Goal: Transaction & Acquisition: Purchase product/service

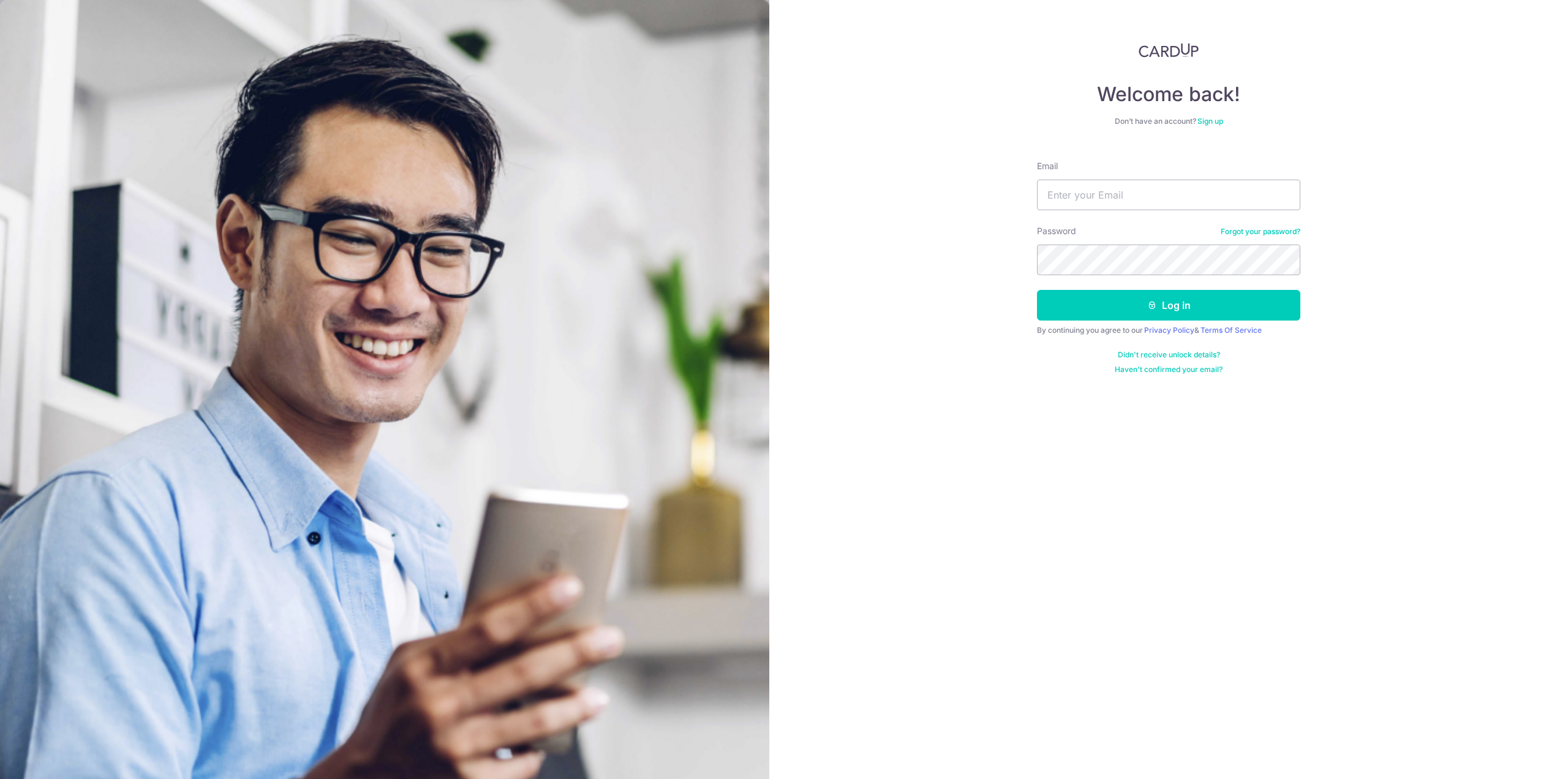
click at [1072, 176] on div "Email" at bounding box center [1169, 185] width 264 height 50
click at [1067, 193] on input "Email" at bounding box center [1169, 195] width 264 height 30
type input "kink37@hotmail.com"
click at [1037, 290] on button "Log in" at bounding box center [1169, 305] width 264 height 30
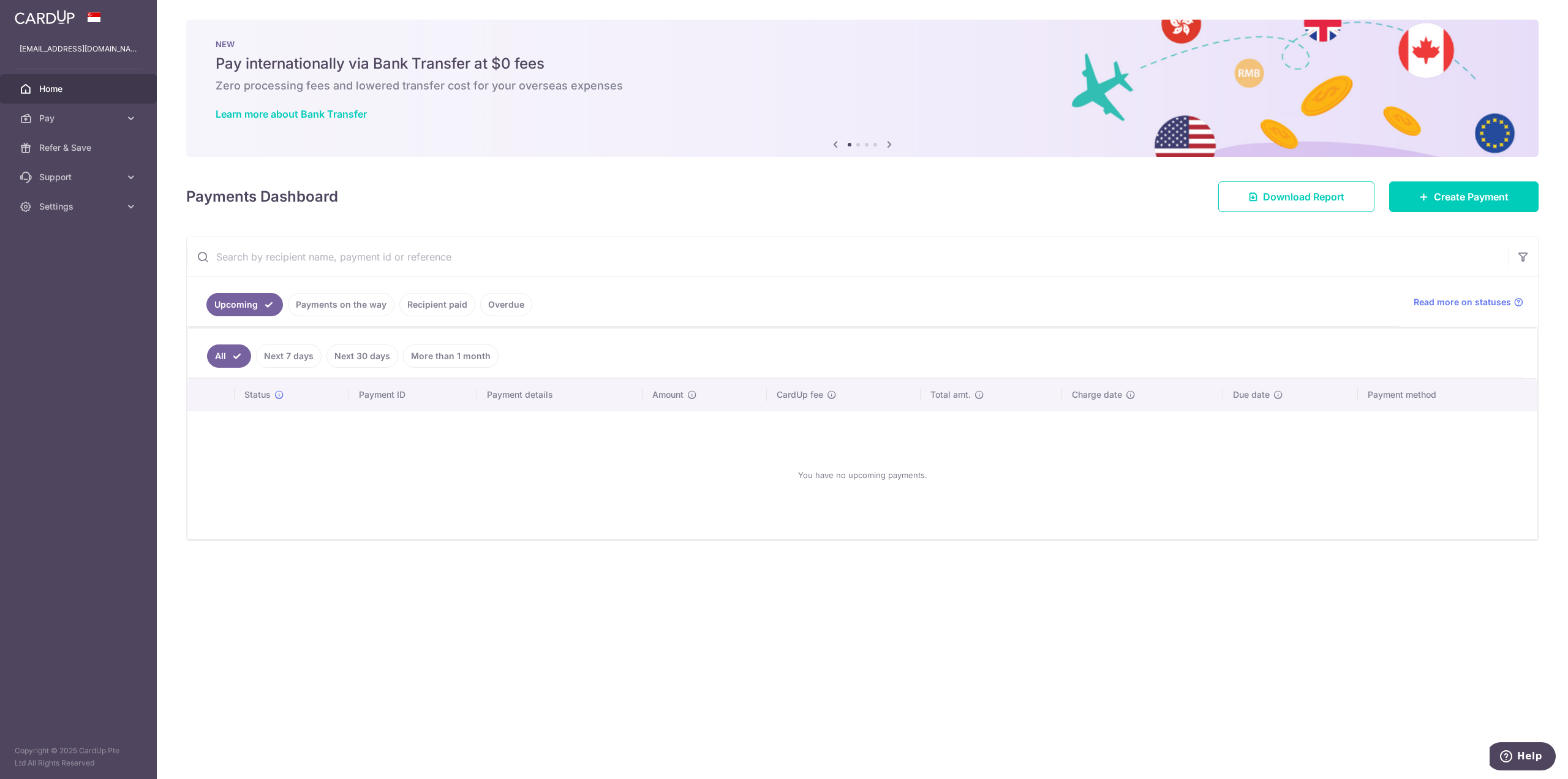
click at [430, 307] on body "kink37@hotmail.com Home Pay Payments Recipients Cards Refer & Save Support FAQ …" at bounding box center [784, 390] width 1568 height 779
click at [434, 304] on link "Recipient paid" at bounding box center [437, 304] width 76 height 23
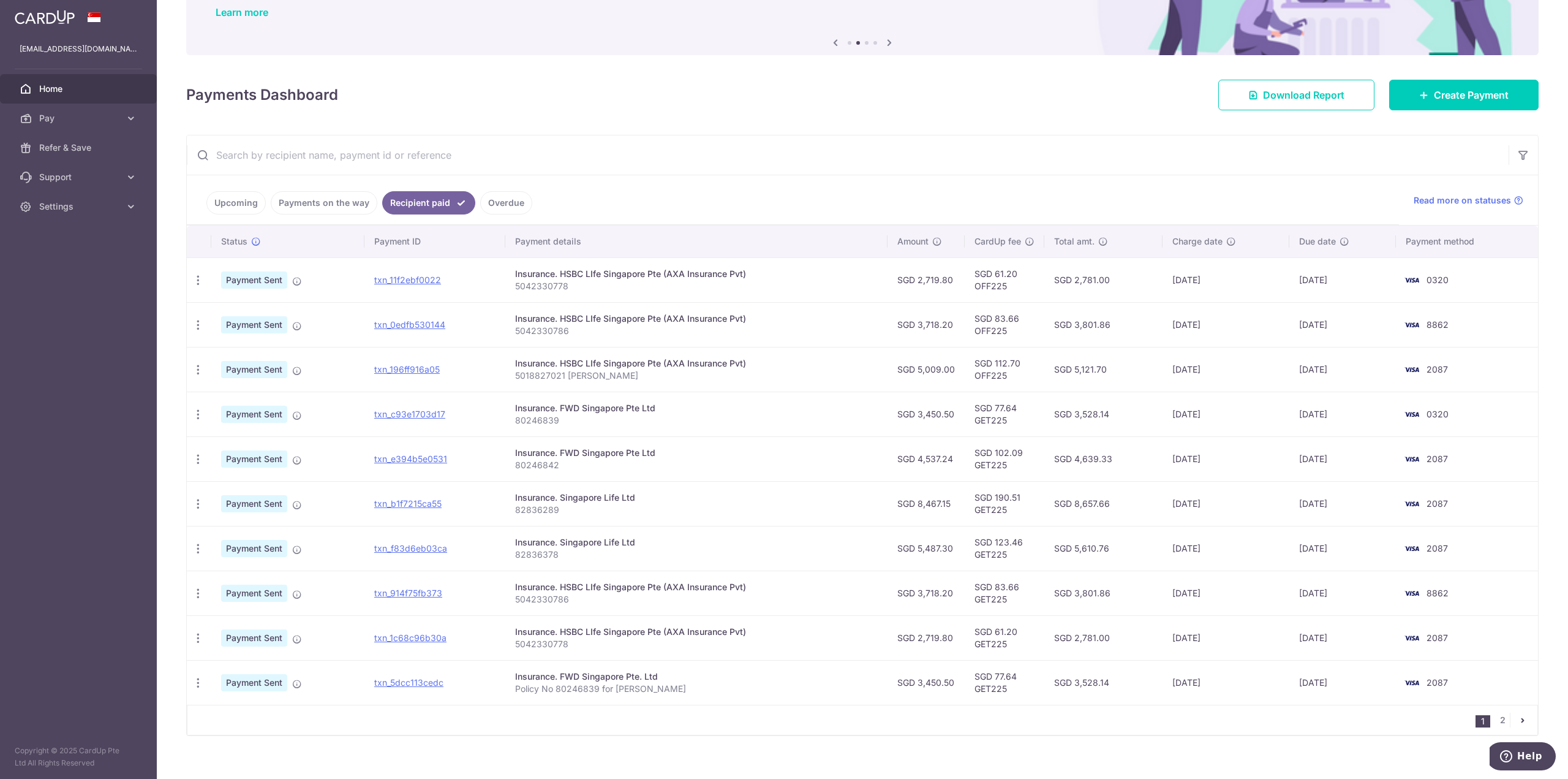
scroll to position [116, 0]
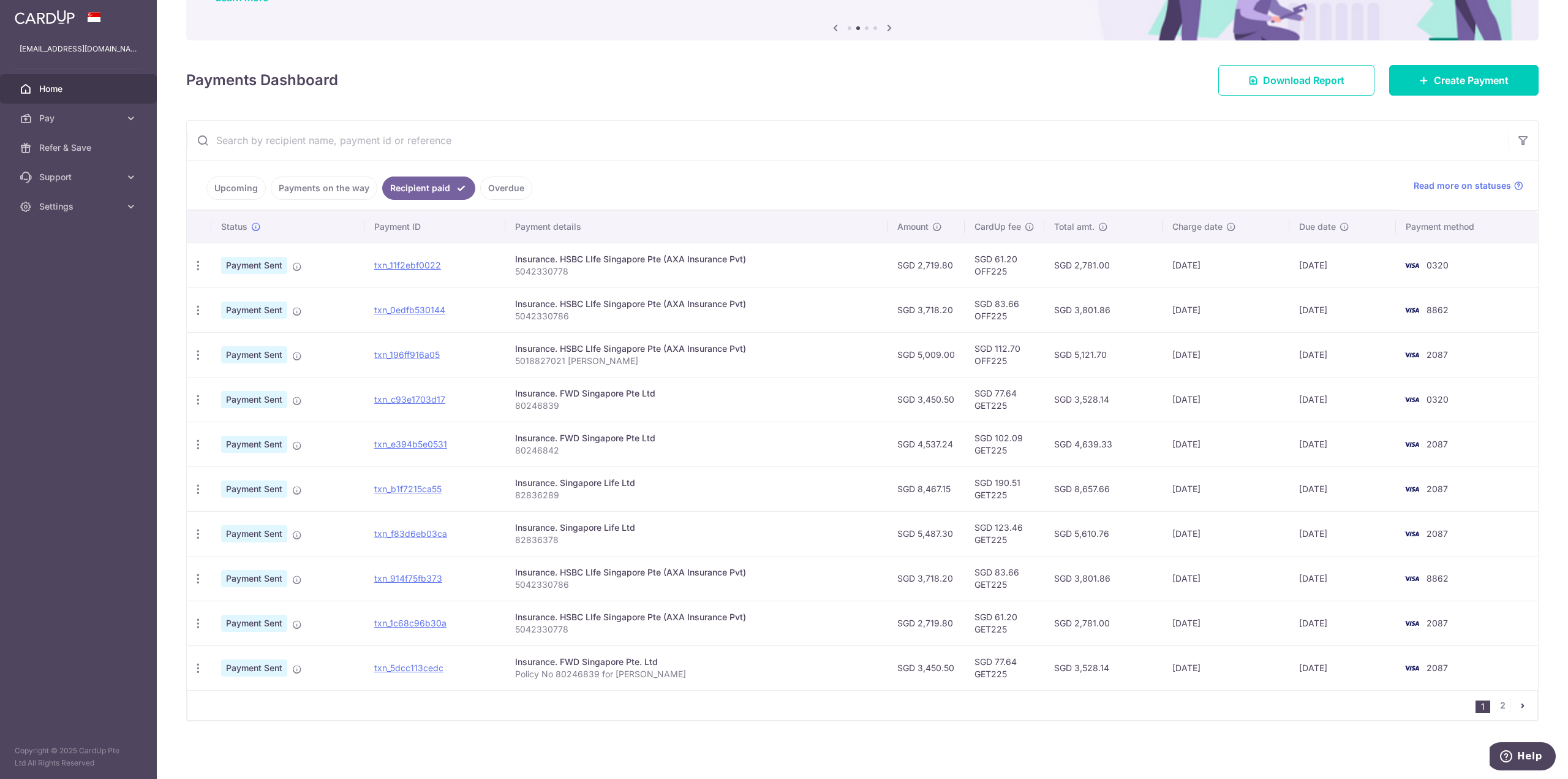
click at [538, 528] on div "Insurance. Singapore Life Ltd" at bounding box center [696, 527] width 362 height 12
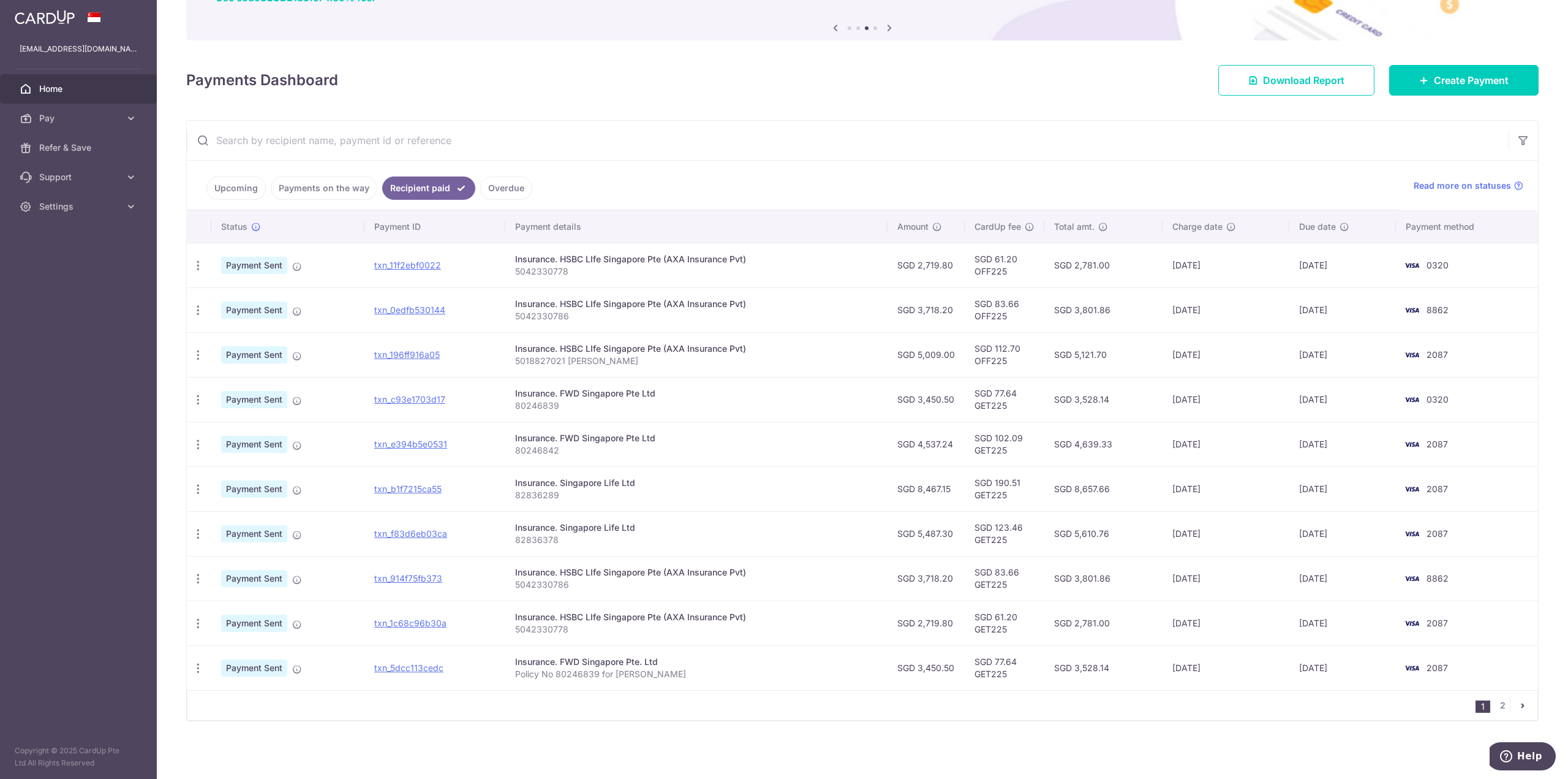
click at [545, 482] on div "Insurance. Singapore Life Ltd" at bounding box center [696, 482] width 362 height 12
click at [257, 492] on span "Payment Sent" at bounding box center [254, 489] width 66 height 17
click at [296, 492] on icon at bounding box center [297, 491] width 10 height 10
click at [198, 493] on icon "button" at bounding box center [198, 489] width 13 height 13
click at [597, 491] on p "82836289" at bounding box center [696, 494] width 362 height 12
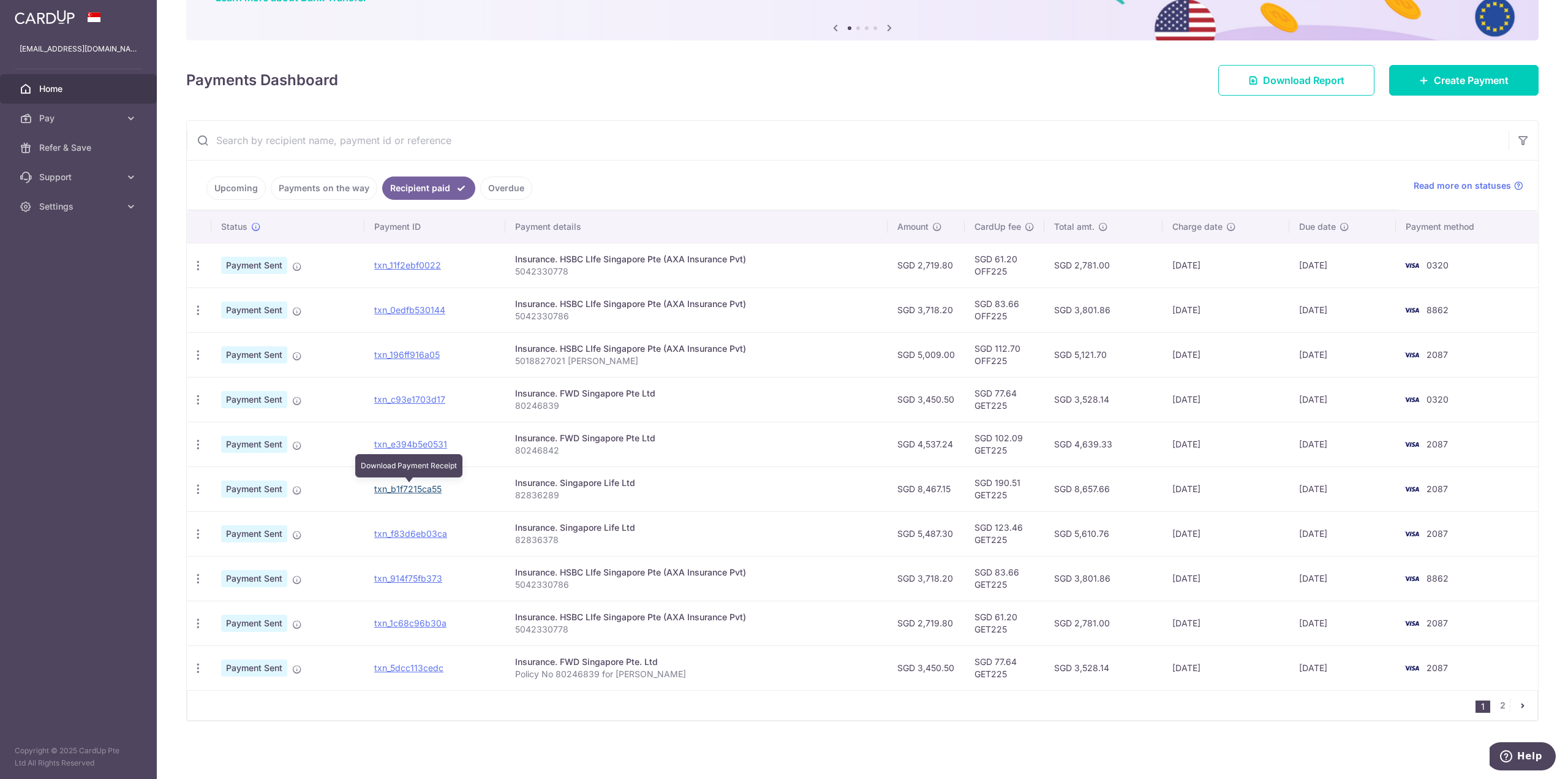
click at [418, 486] on link "txn_b1f7215ca55" at bounding box center [408, 489] width 68 height 10
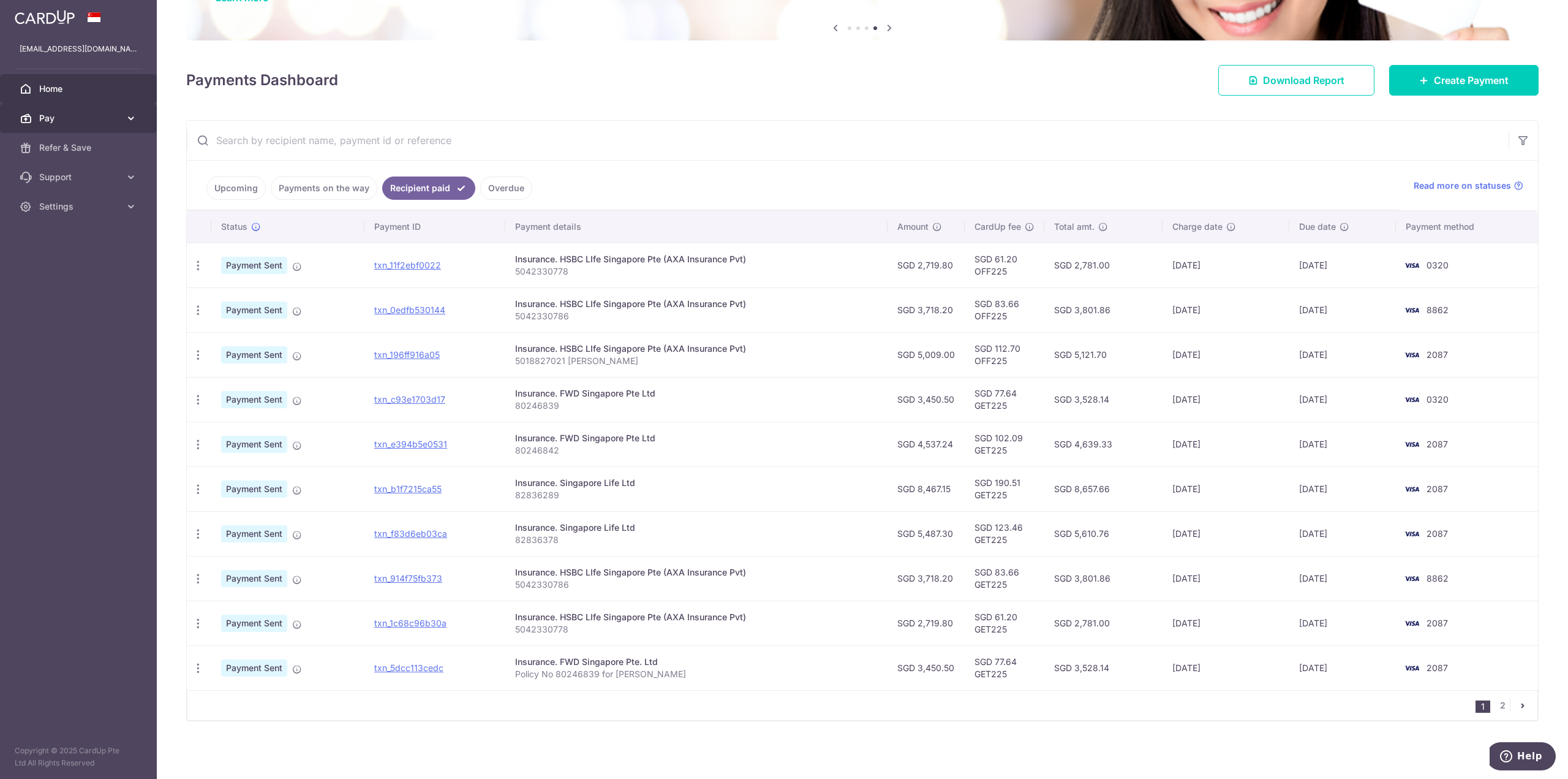
click at [128, 118] on icon at bounding box center [131, 118] width 12 height 12
click at [65, 148] on span "Payments" at bounding box center [80, 147] width 81 height 12
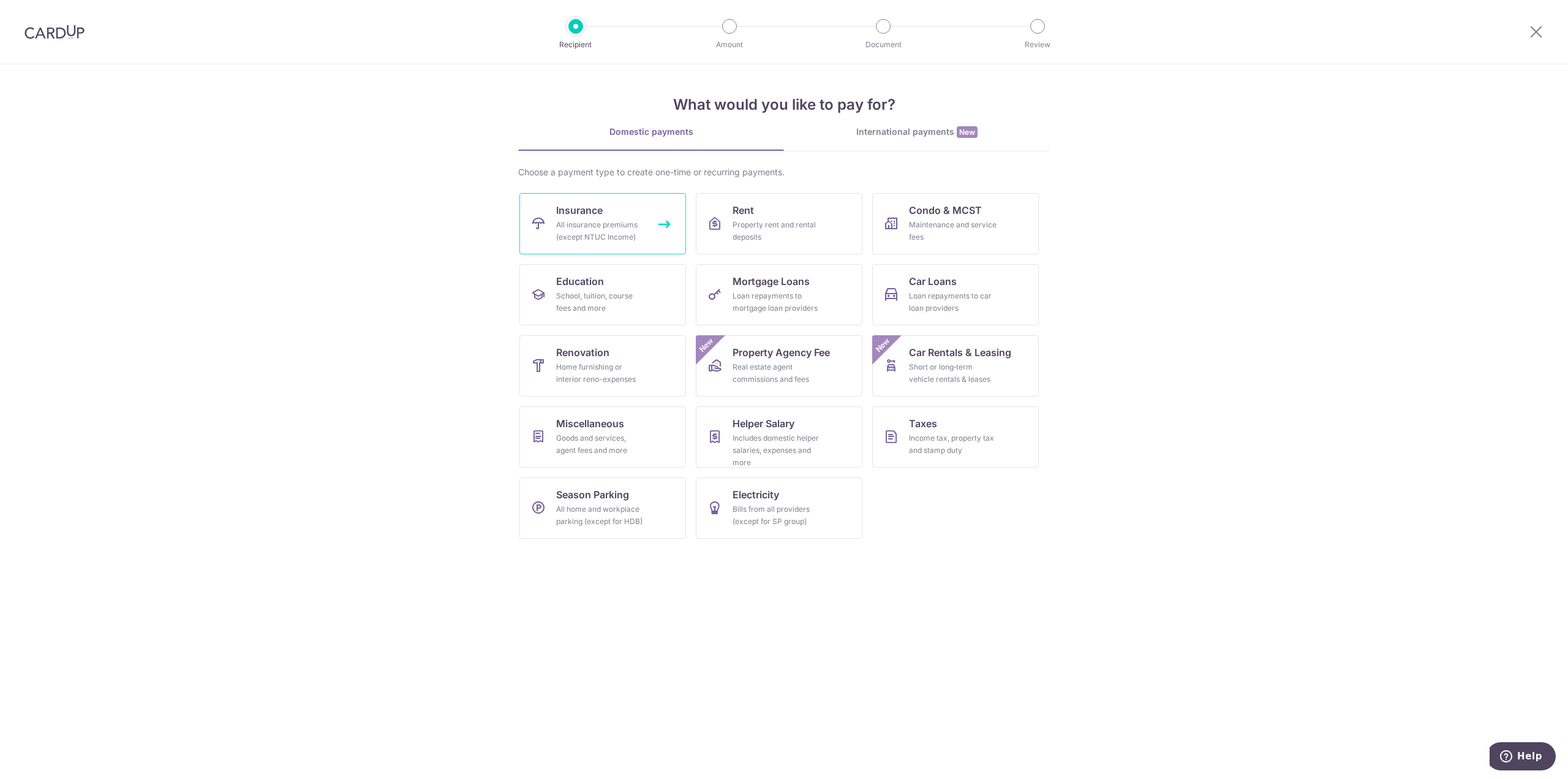
click at [573, 216] on span "Insurance" at bounding box center [580, 210] width 47 height 15
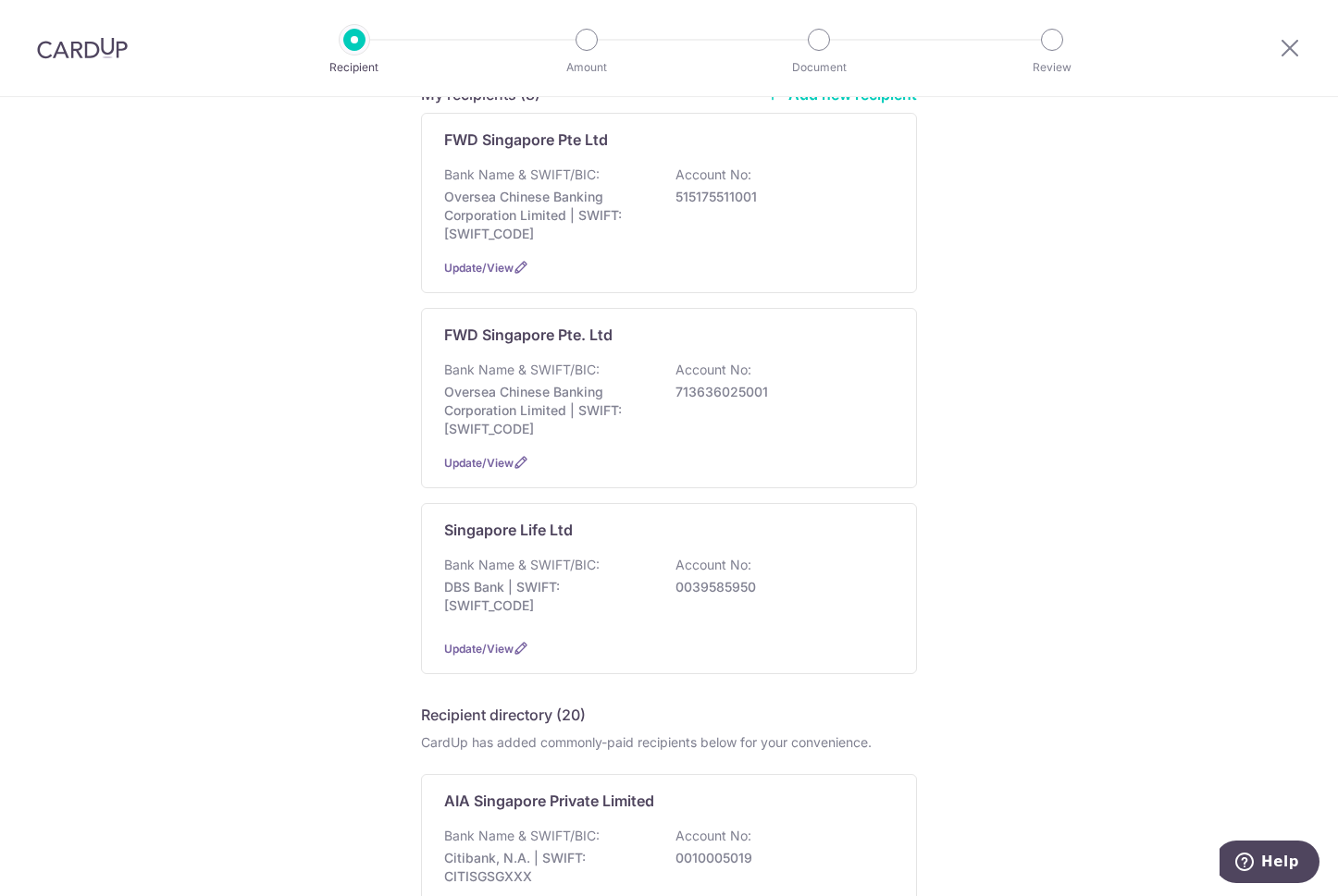
scroll to position [185, 0]
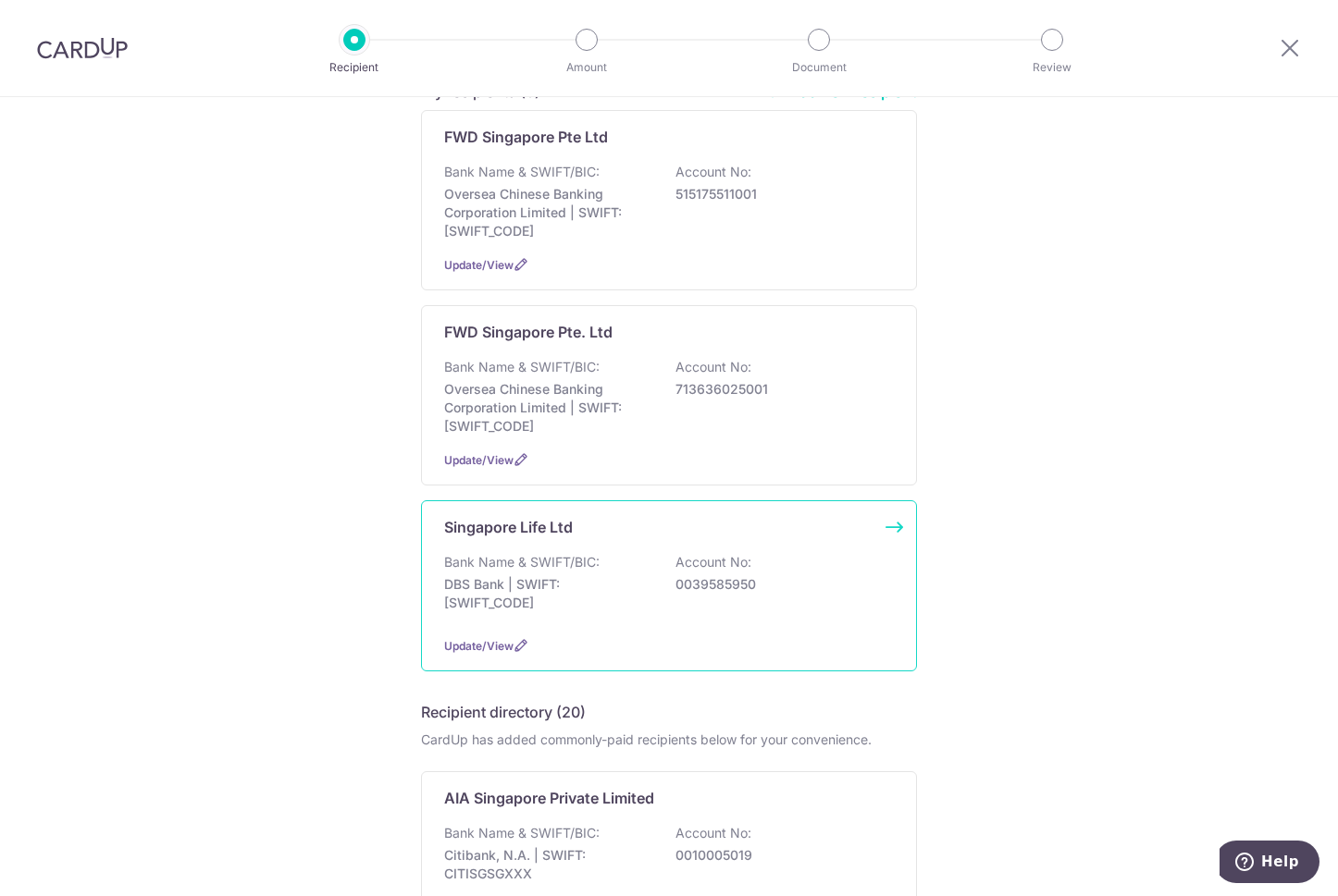
click at [473, 541] on div "Singapore Life Ltd Bank Name & SWIFT/BIC: DBS Bank | SWIFT: DBSSSGSGXXX Account…" at bounding box center [669, 585] width 496 height 171
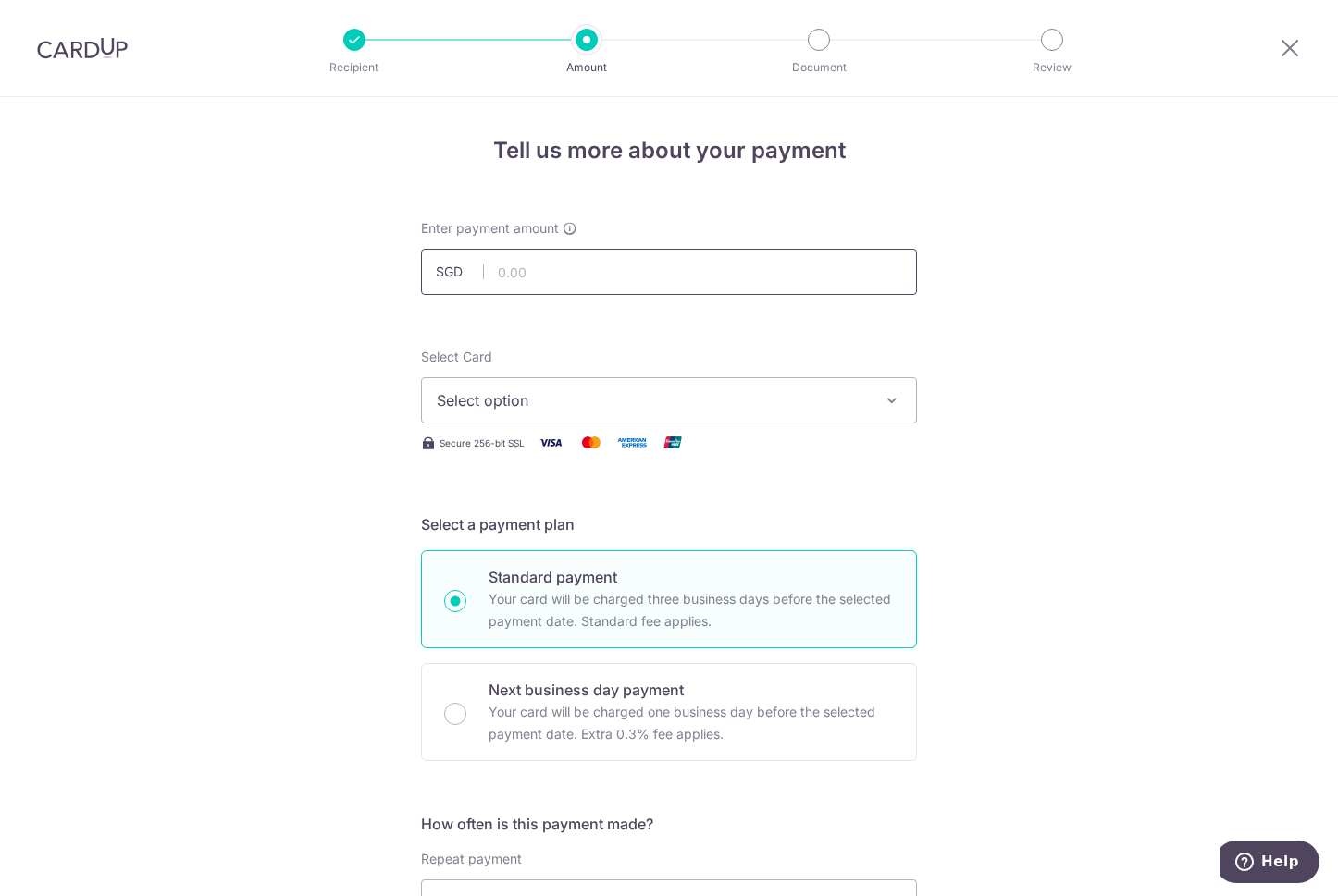
click at [600, 260] on input "text" at bounding box center [669, 272] width 496 height 46
click at [753, 267] on input "text" at bounding box center [669, 272] width 496 height 46
type input "8,467.15"
click at [883, 398] on icon "button" at bounding box center [891, 400] width 18 height 18
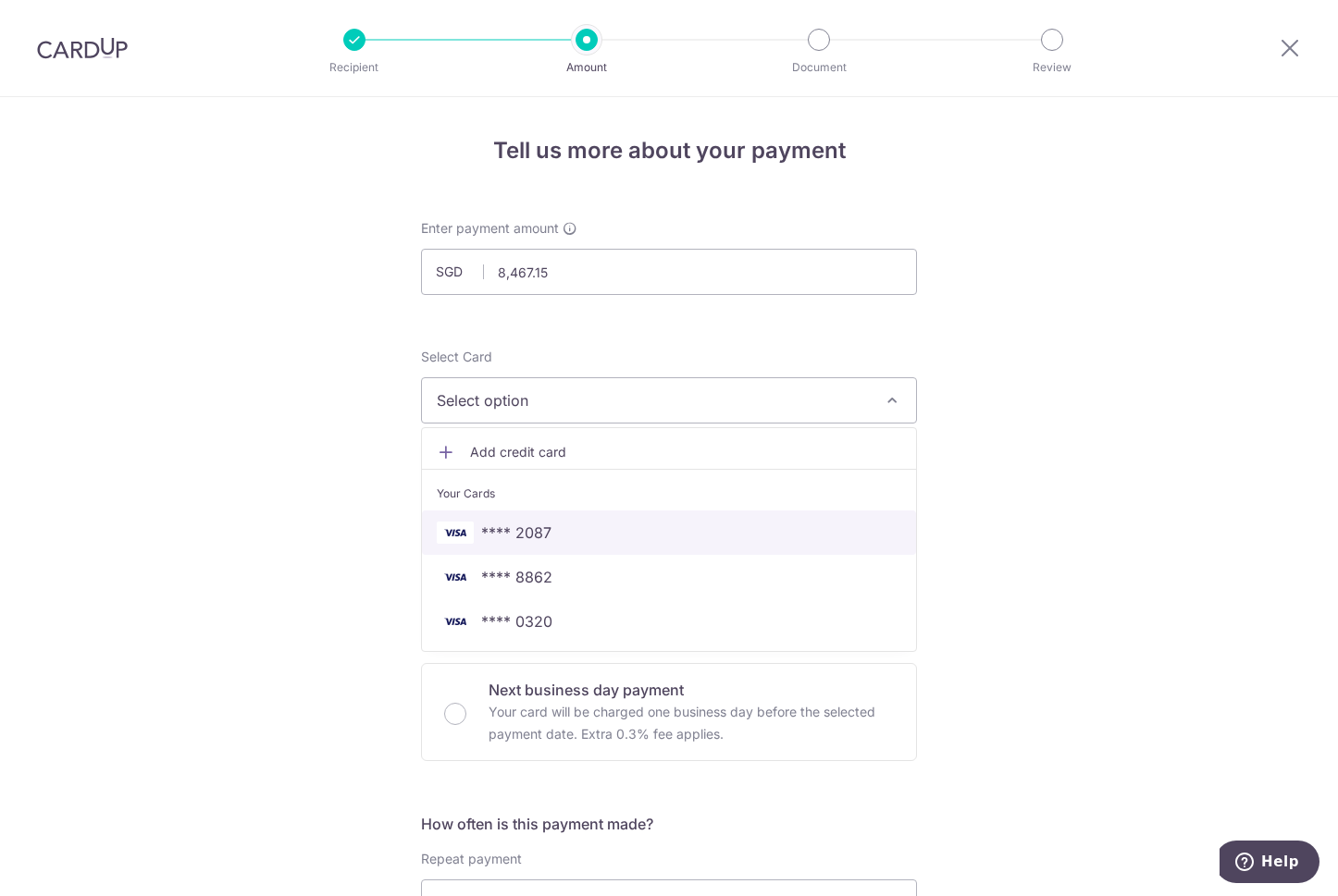
click at [703, 546] on link "**** 2087" at bounding box center [669, 532] width 494 height 45
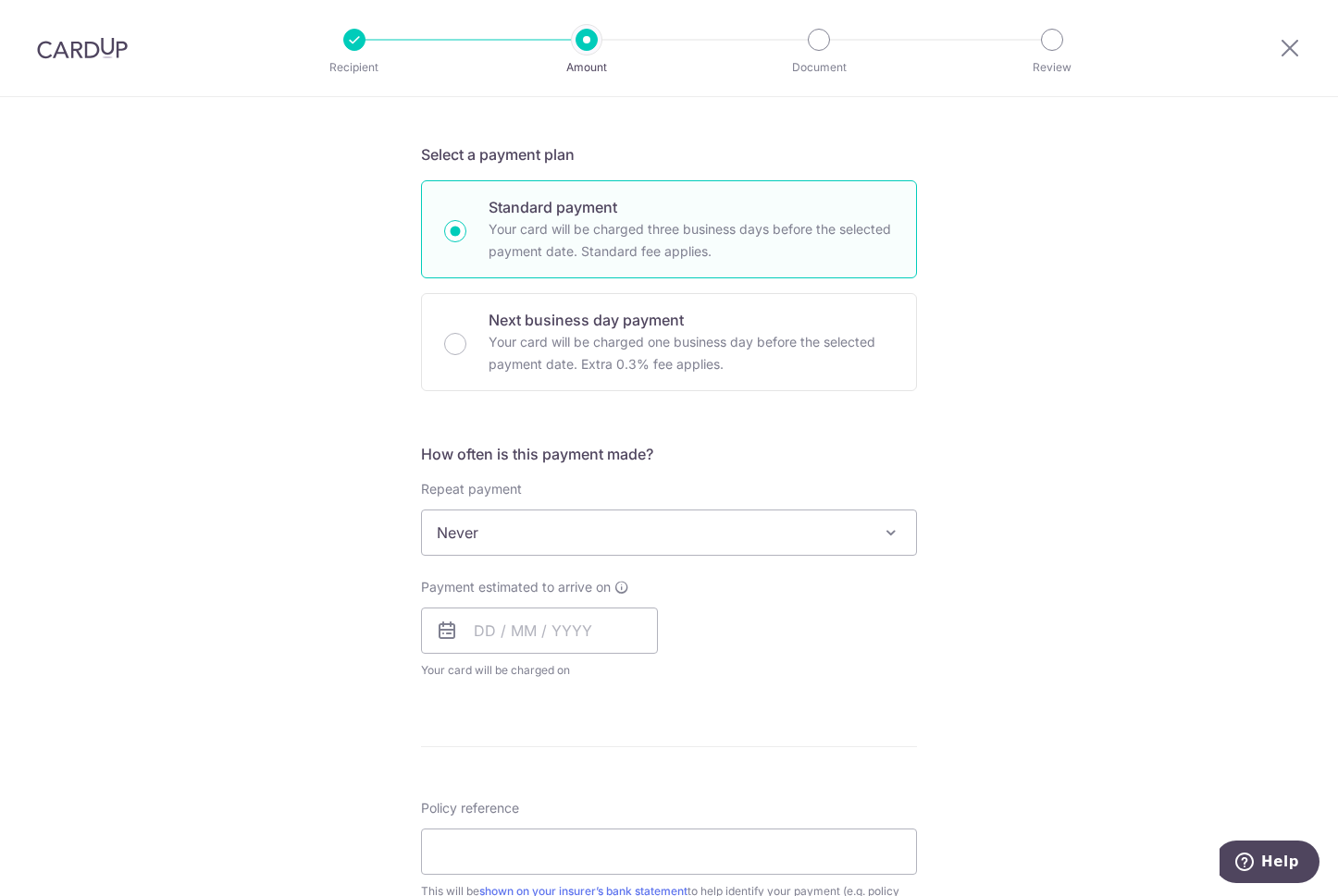
scroll to position [463, 0]
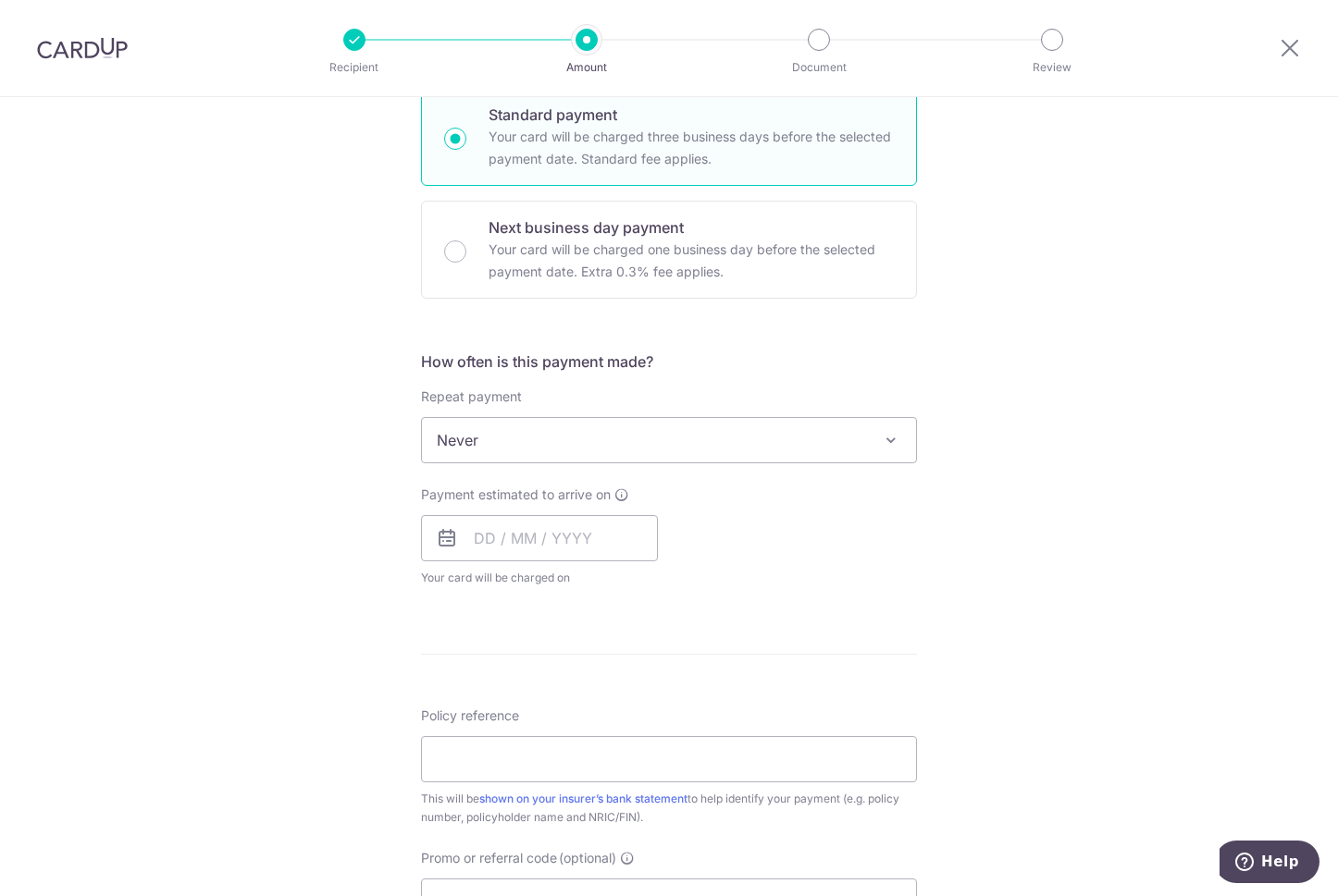
click at [440, 531] on icon at bounding box center [447, 537] width 22 height 22
click at [510, 544] on input "text" at bounding box center [539, 538] width 237 height 46
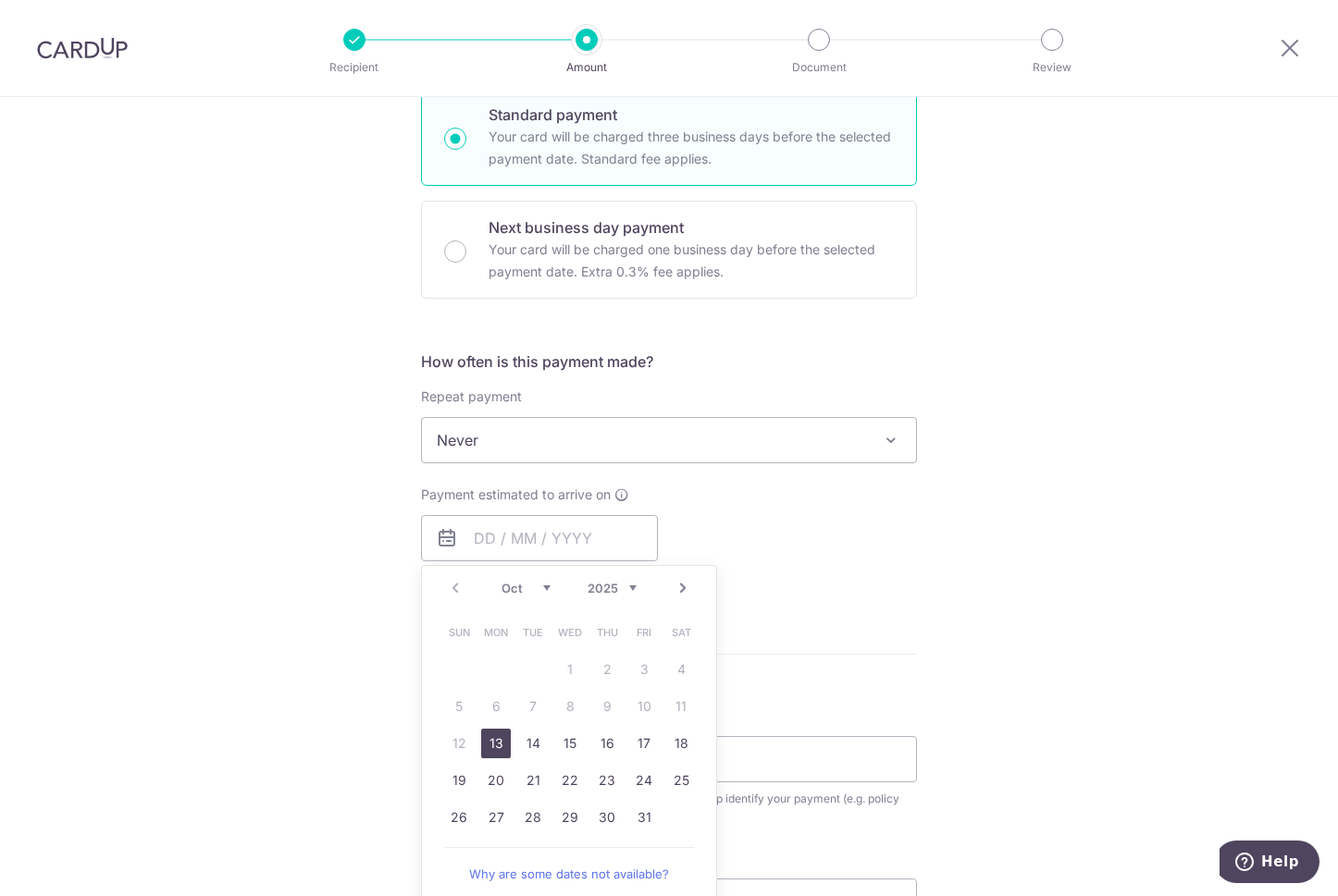
click at [494, 750] on link "13" at bounding box center [495, 743] width 30 height 30
type input "[DATE]"
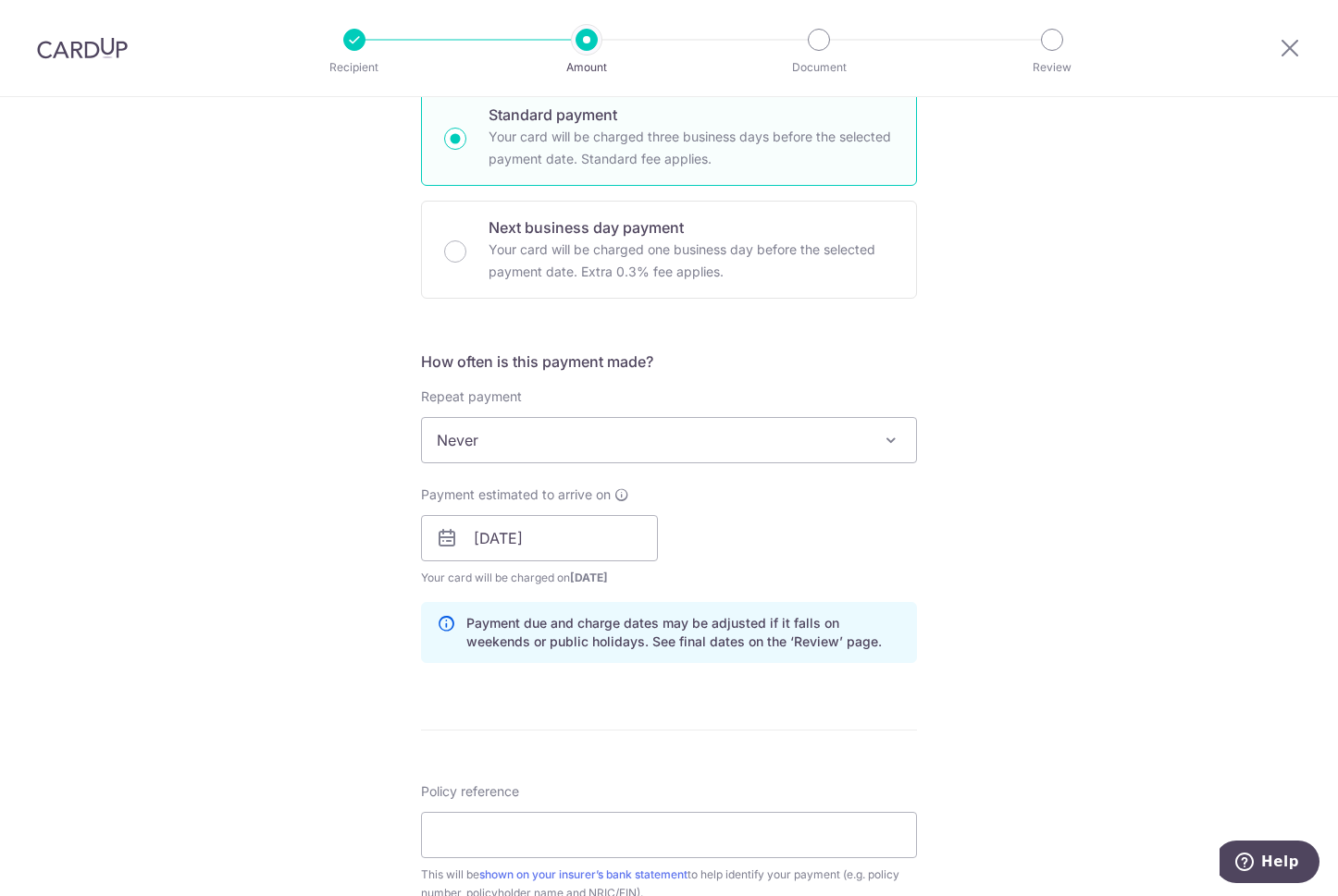
click at [446, 531] on icon at bounding box center [447, 537] width 22 height 22
click at [533, 537] on input "[DATE]" at bounding box center [539, 538] width 237 height 46
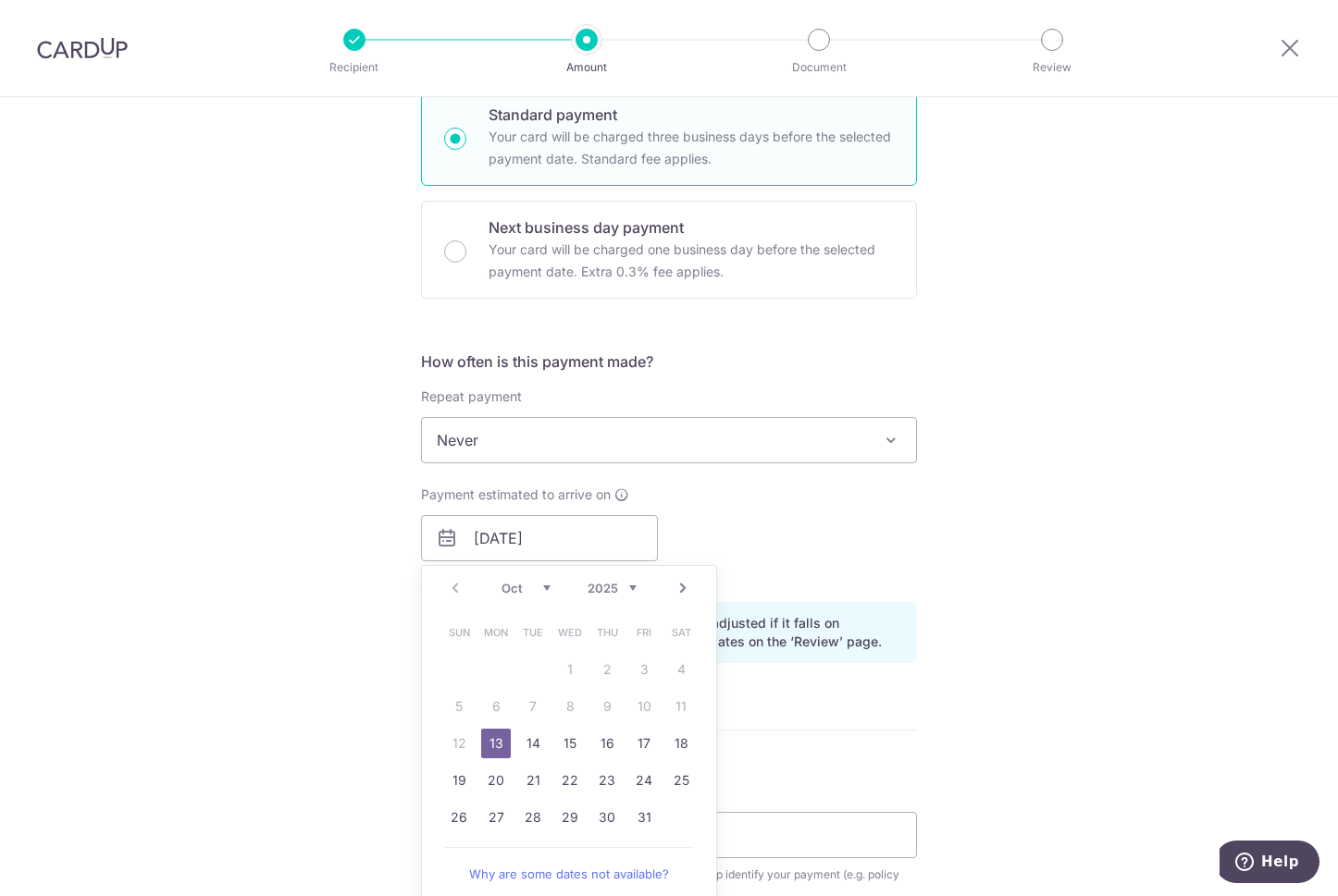
click at [789, 548] on div "Payment estimated to arrive on [DATE] Prev Next Oct Nov [DATE] 2026 2027 2028 2…" at bounding box center [668, 536] width 518 height 102
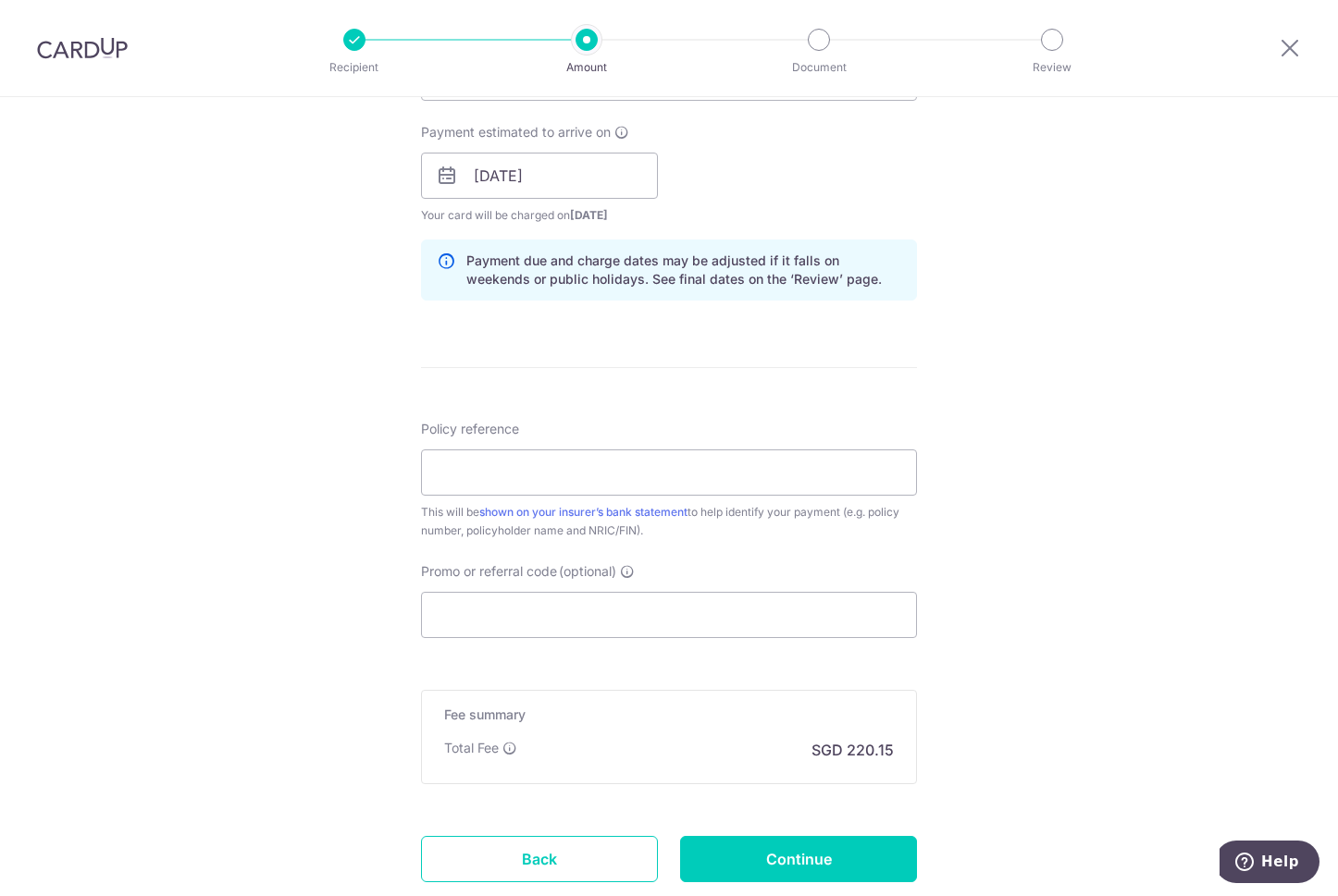
scroll to position [832, 0]
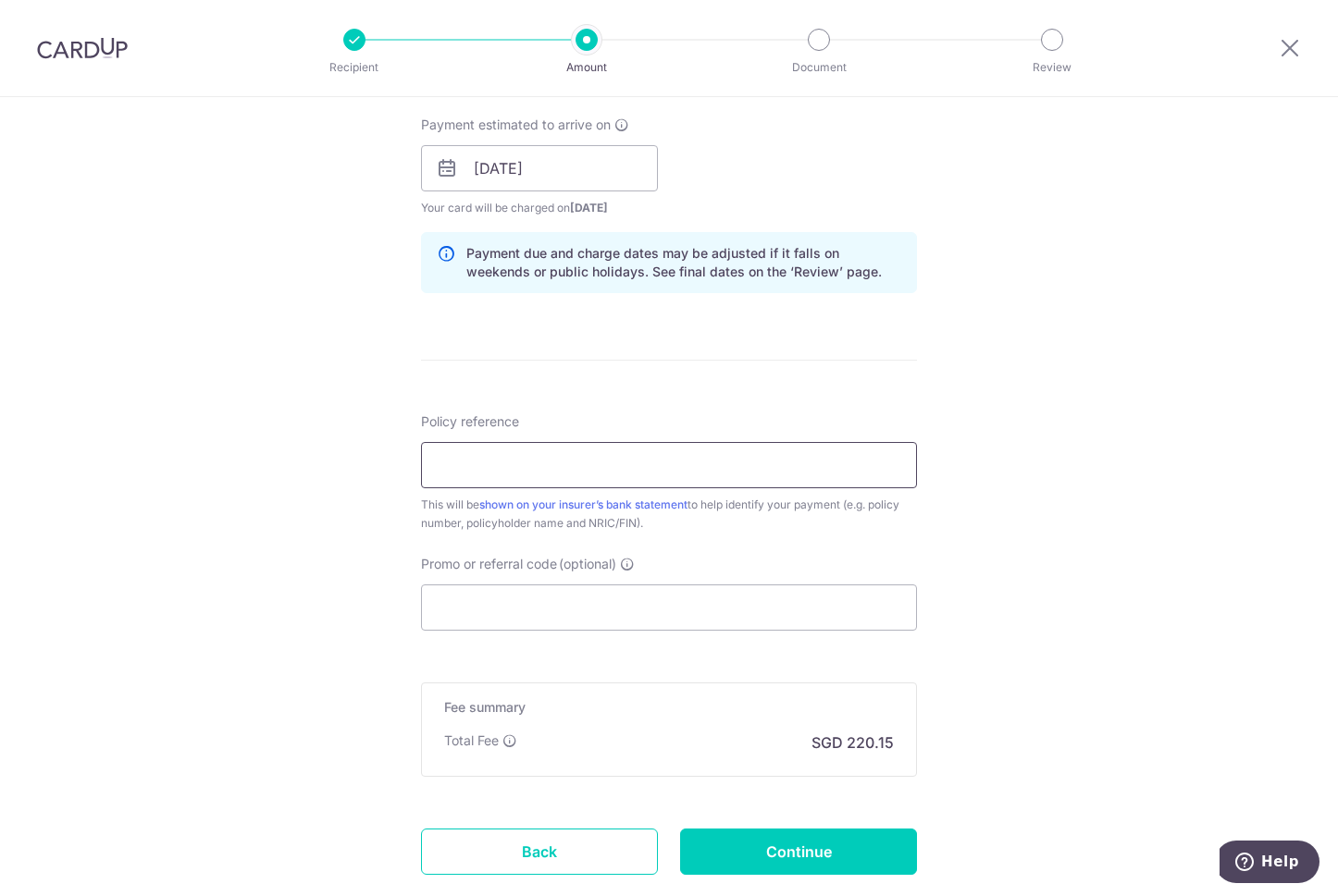
click at [718, 467] on input "Policy reference" at bounding box center [669, 465] width 496 height 46
click at [469, 459] on input "82836289" at bounding box center [669, 465] width 496 height 46
click at [492, 462] on input "82836289" at bounding box center [669, 465] width 496 height 46
type input "82836289"
click at [672, 603] on input "Promo or referral code (optional)" at bounding box center [669, 608] width 496 height 46
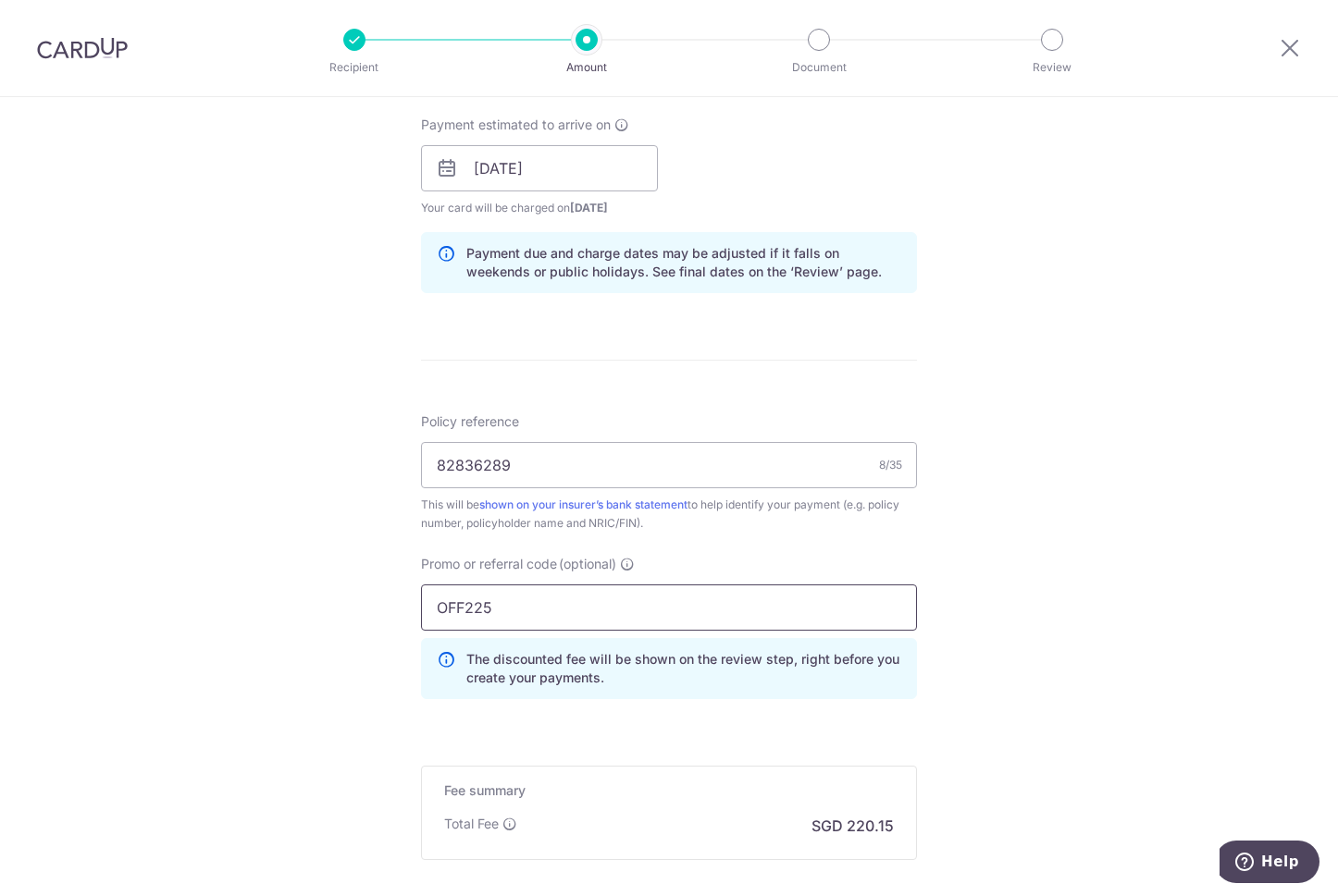
type input "OFF225"
click at [1029, 508] on div "Tell us more about your payment Enter payment amount SGD 8,467.15 8467.15 Selec…" at bounding box center [669, 180] width 1338 height 1832
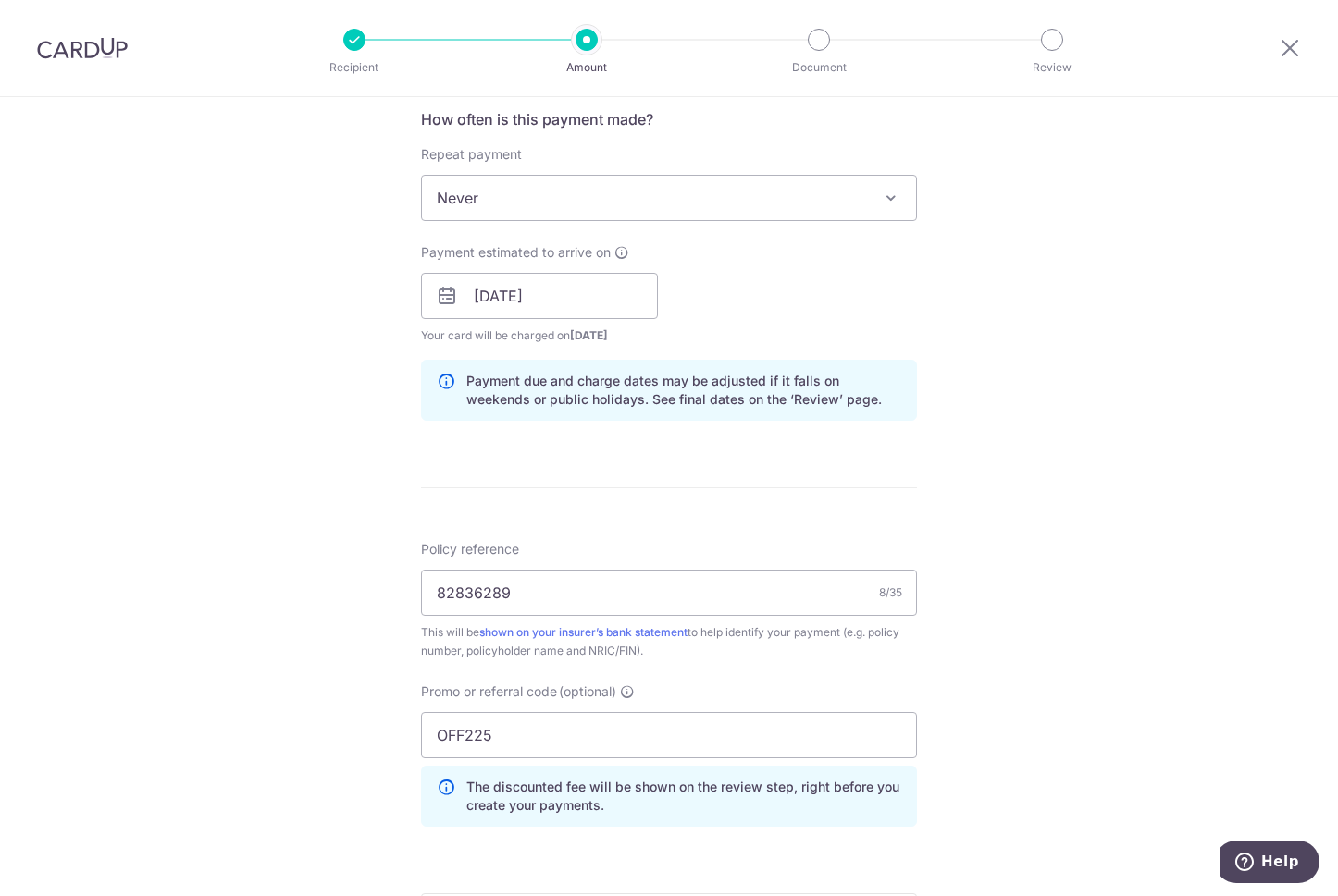
scroll to position [740, 0]
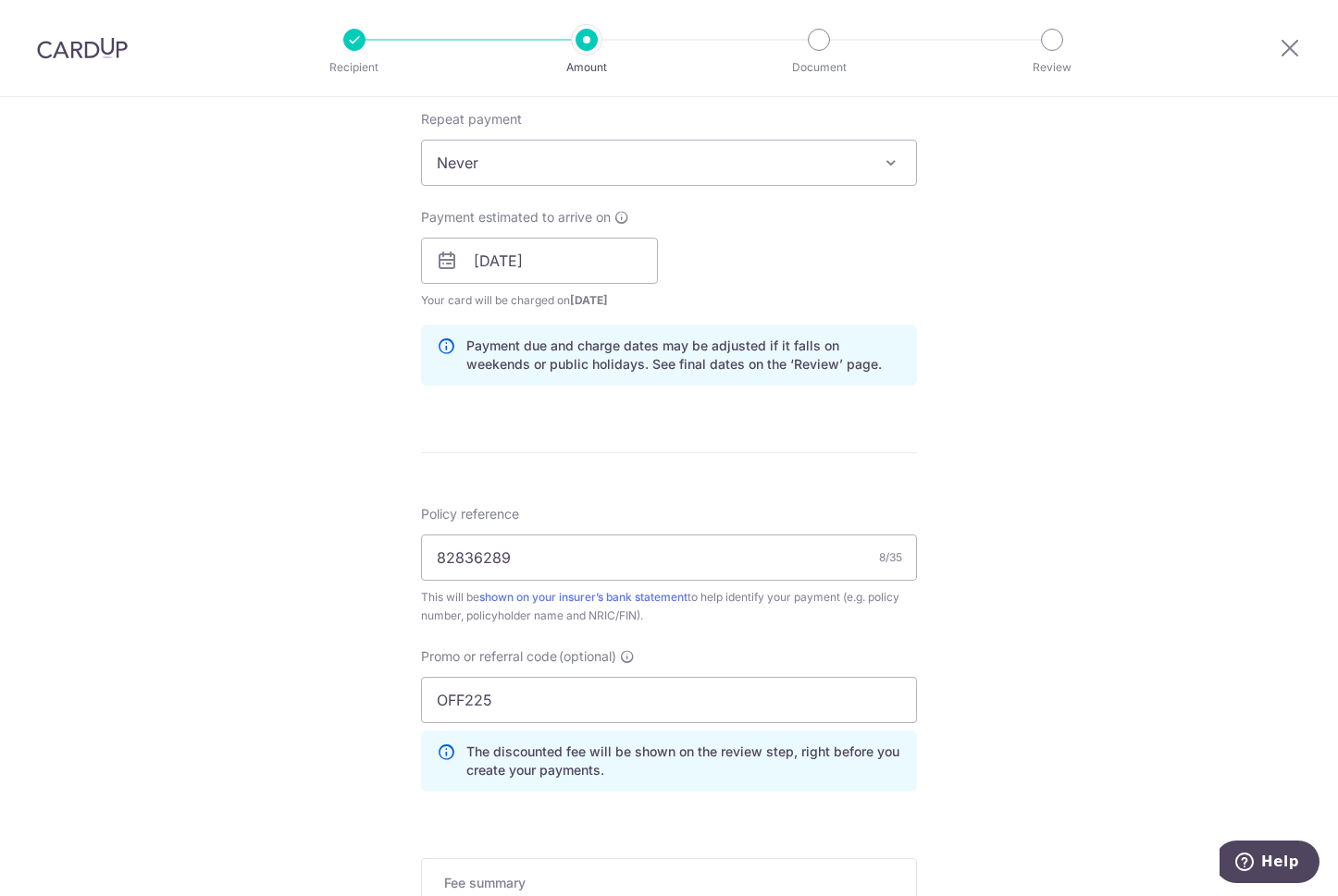
click at [219, 585] on div "Tell us more about your payment Enter payment amount SGD 8,467.15 8467.15 Selec…" at bounding box center [669, 273] width 1338 height 1832
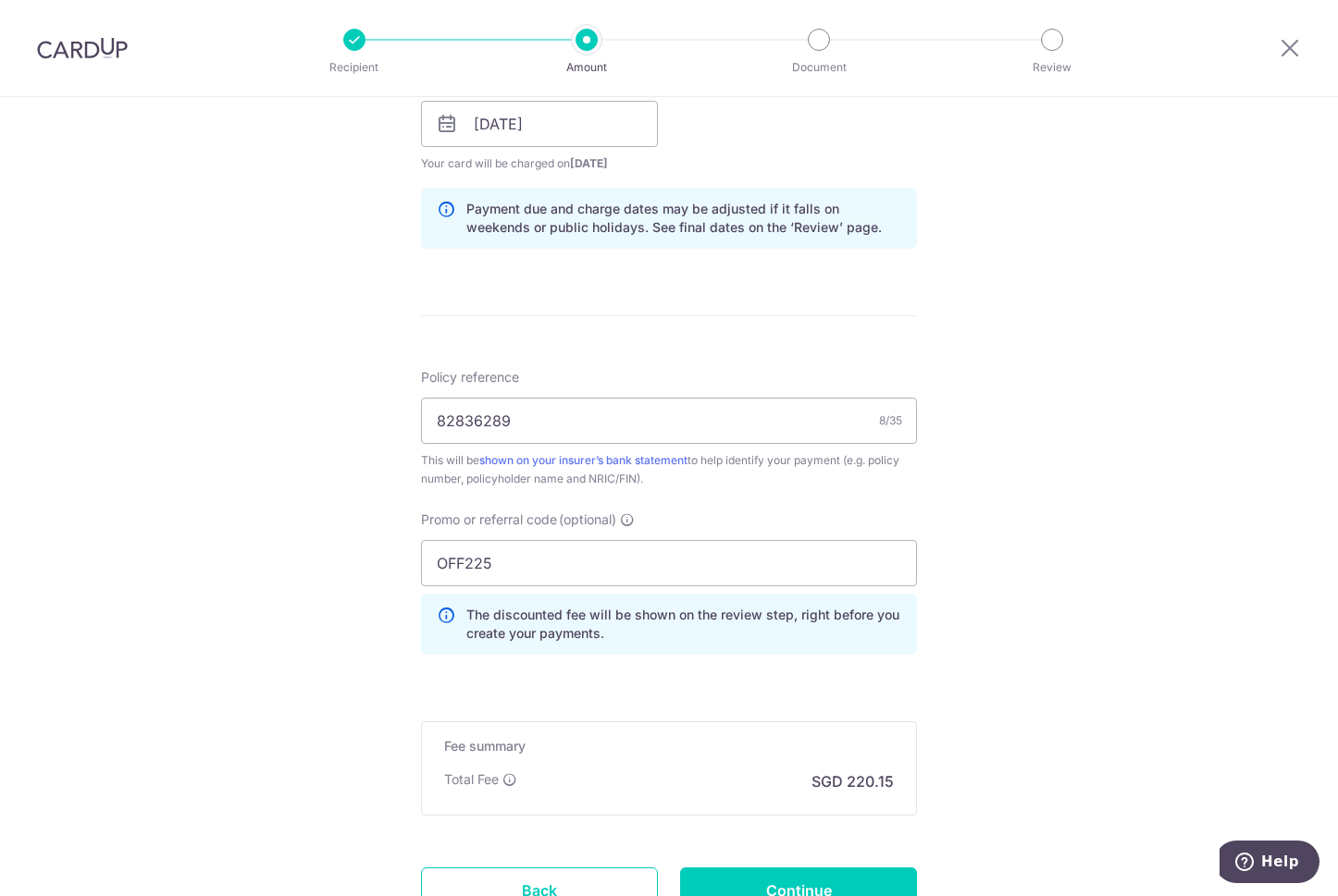
scroll to position [1033, 0]
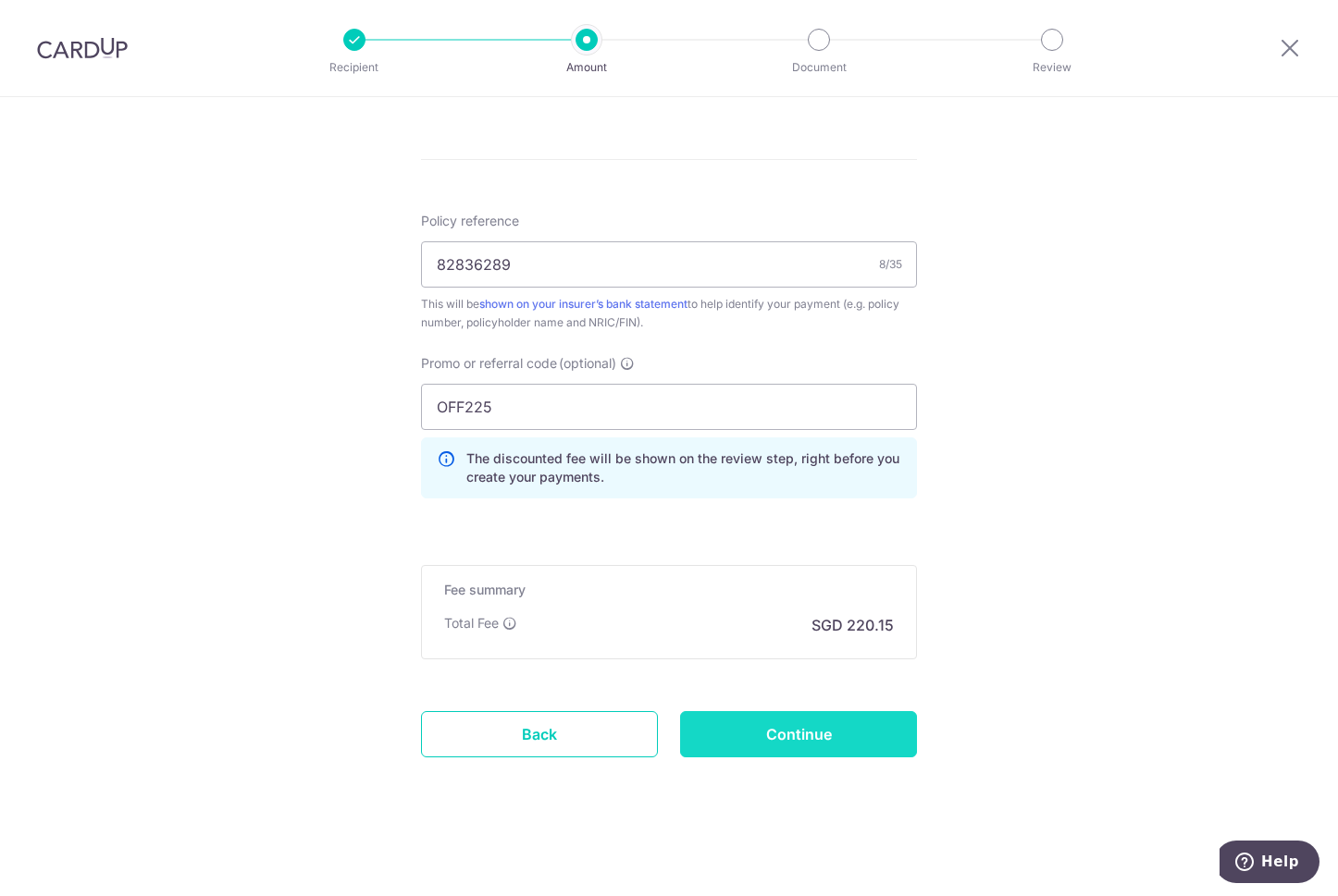
click at [803, 738] on input "Continue" at bounding box center [798, 734] width 237 height 46
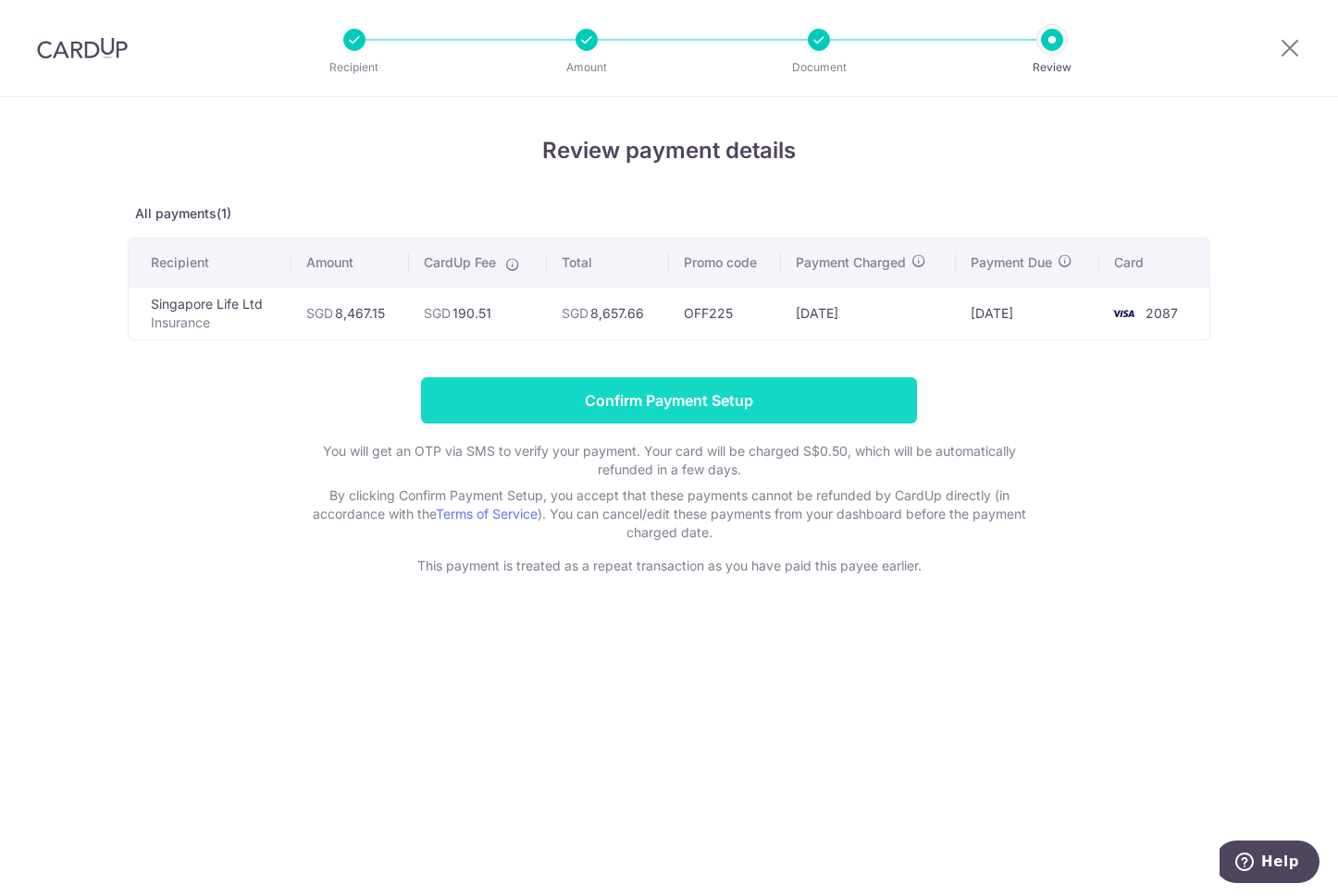
click at [641, 396] on input "Confirm Payment Setup" at bounding box center [669, 400] width 496 height 46
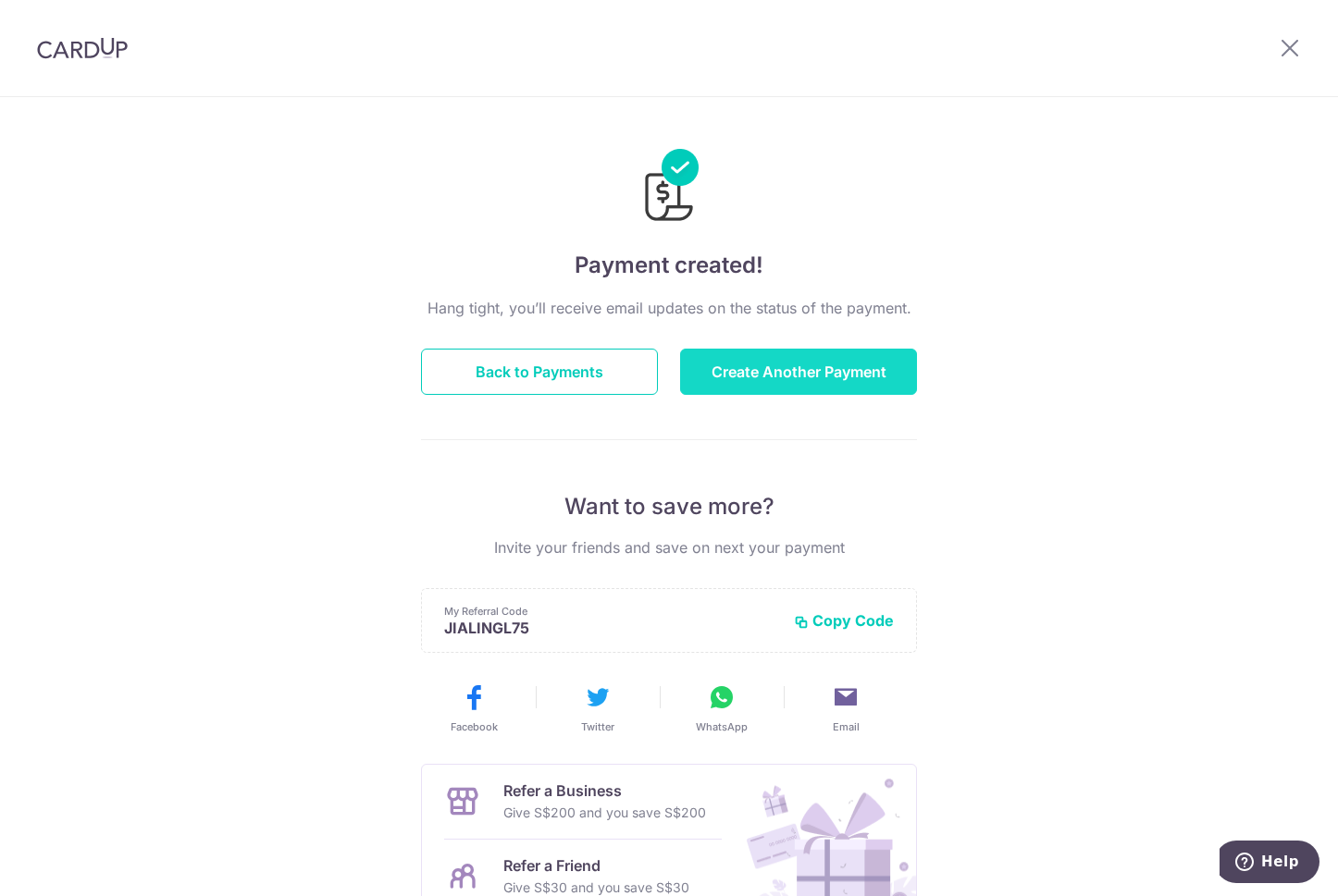
click at [754, 370] on button "Create Another Payment" at bounding box center [798, 371] width 237 height 46
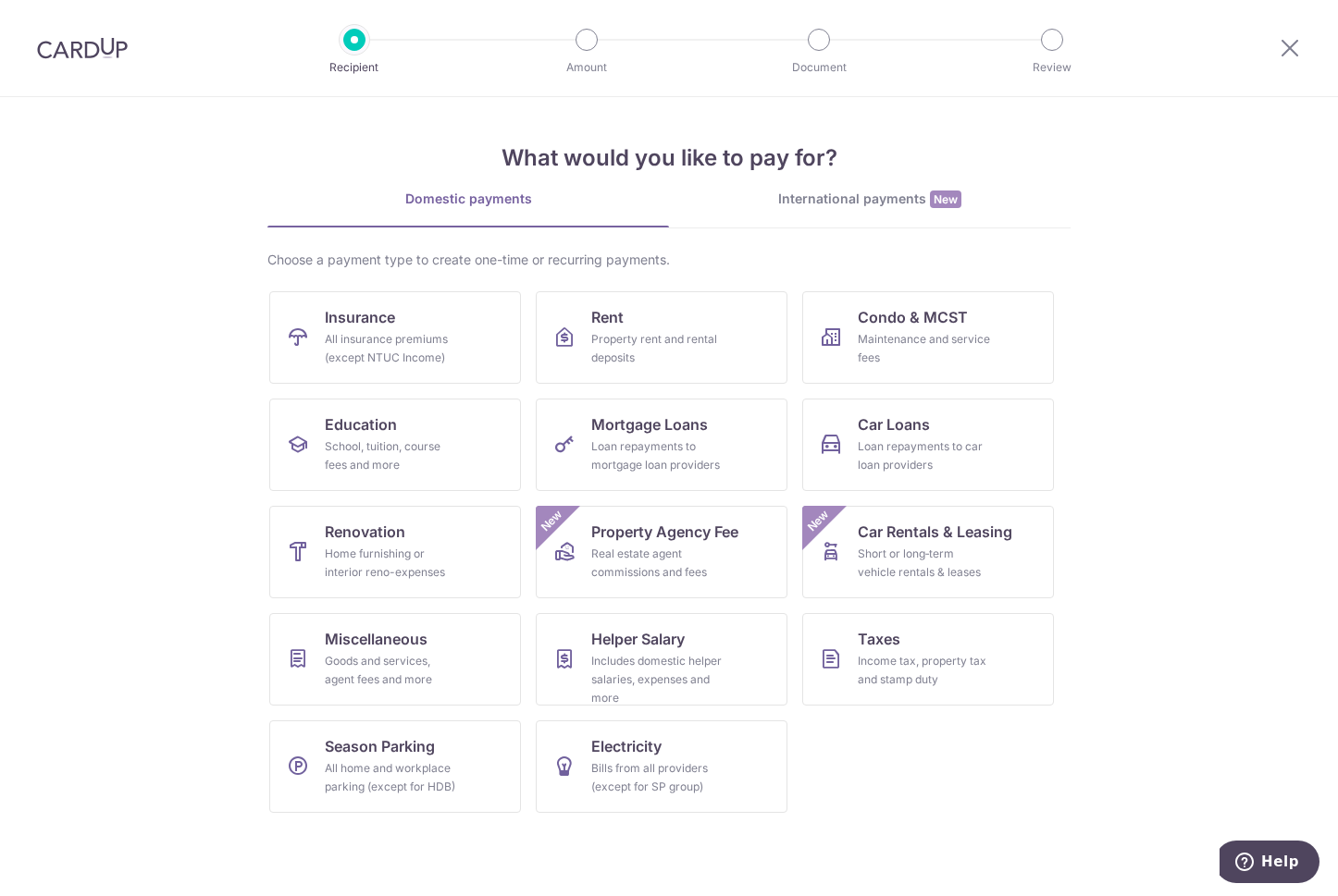
click at [124, 388] on section "What would you like to pay for? Domestic payments International payments New Ch…" at bounding box center [669, 496] width 1338 height 799
click at [348, 322] on span "Insurance" at bounding box center [360, 317] width 71 height 22
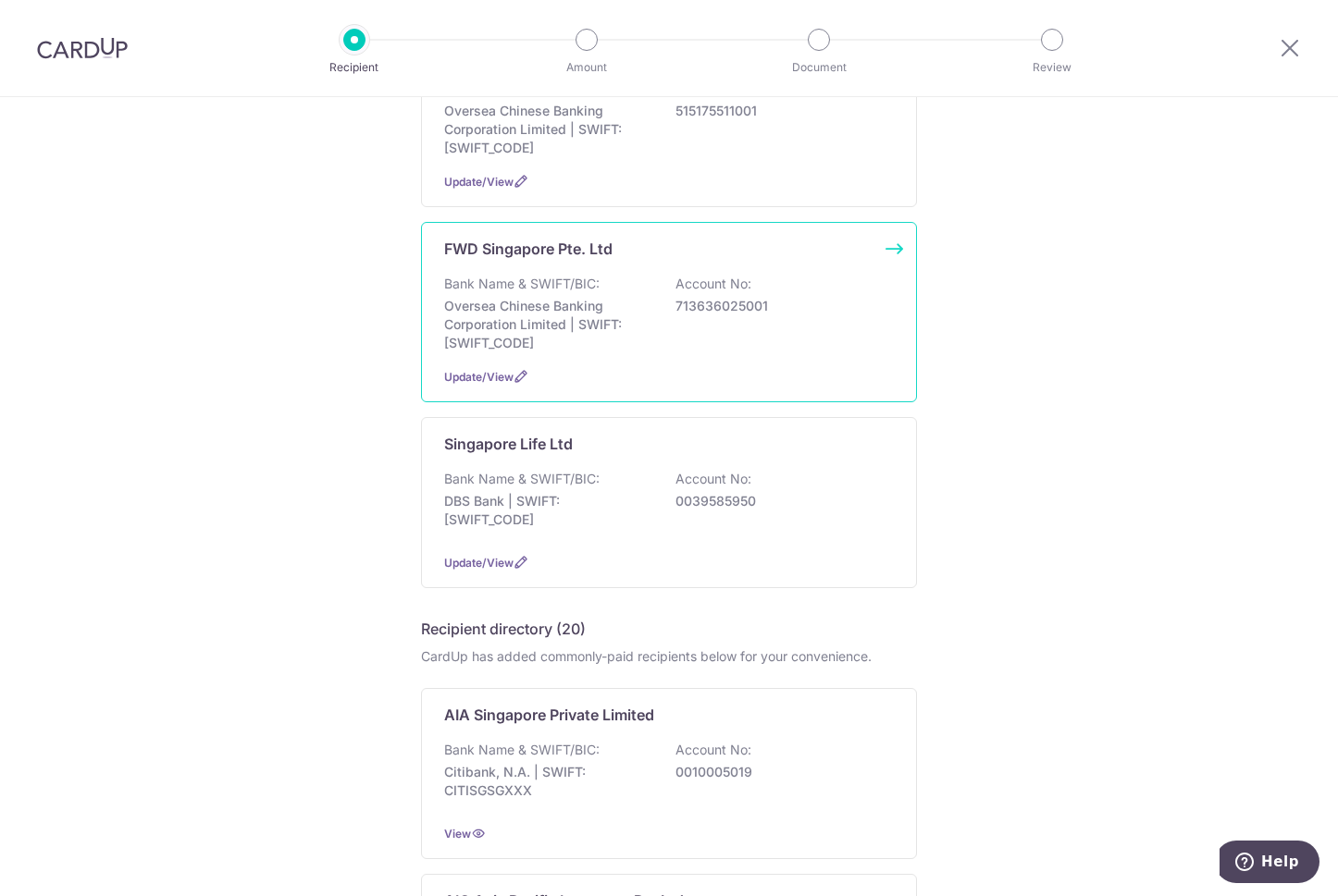
scroll to position [278, 0]
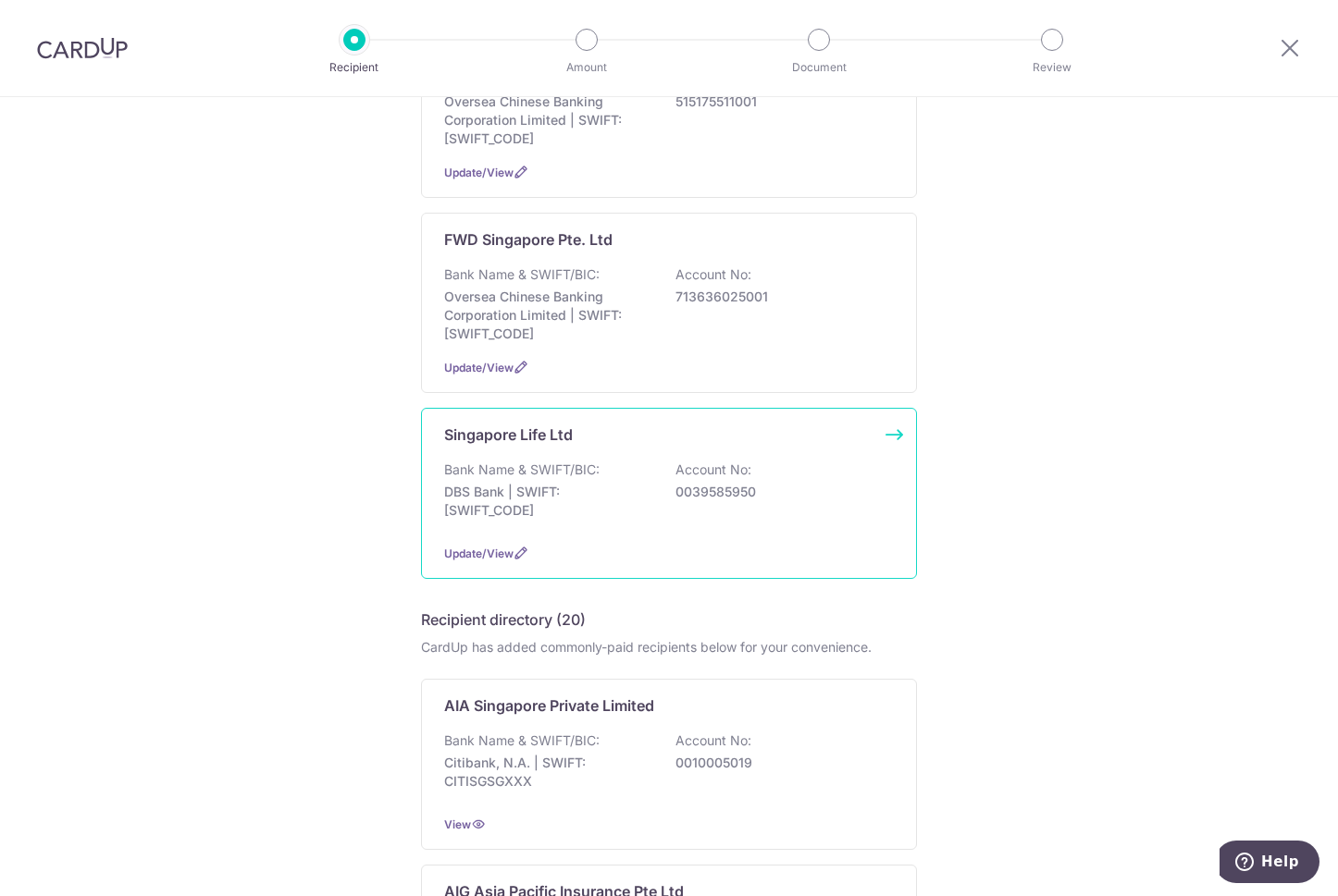
click at [568, 452] on div "Singapore Life Ltd Bank Name & SWIFT/BIC: DBS Bank | SWIFT: [SWIFT_CODE] Accoun…" at bounding box center [669, 492] width 496 height 171
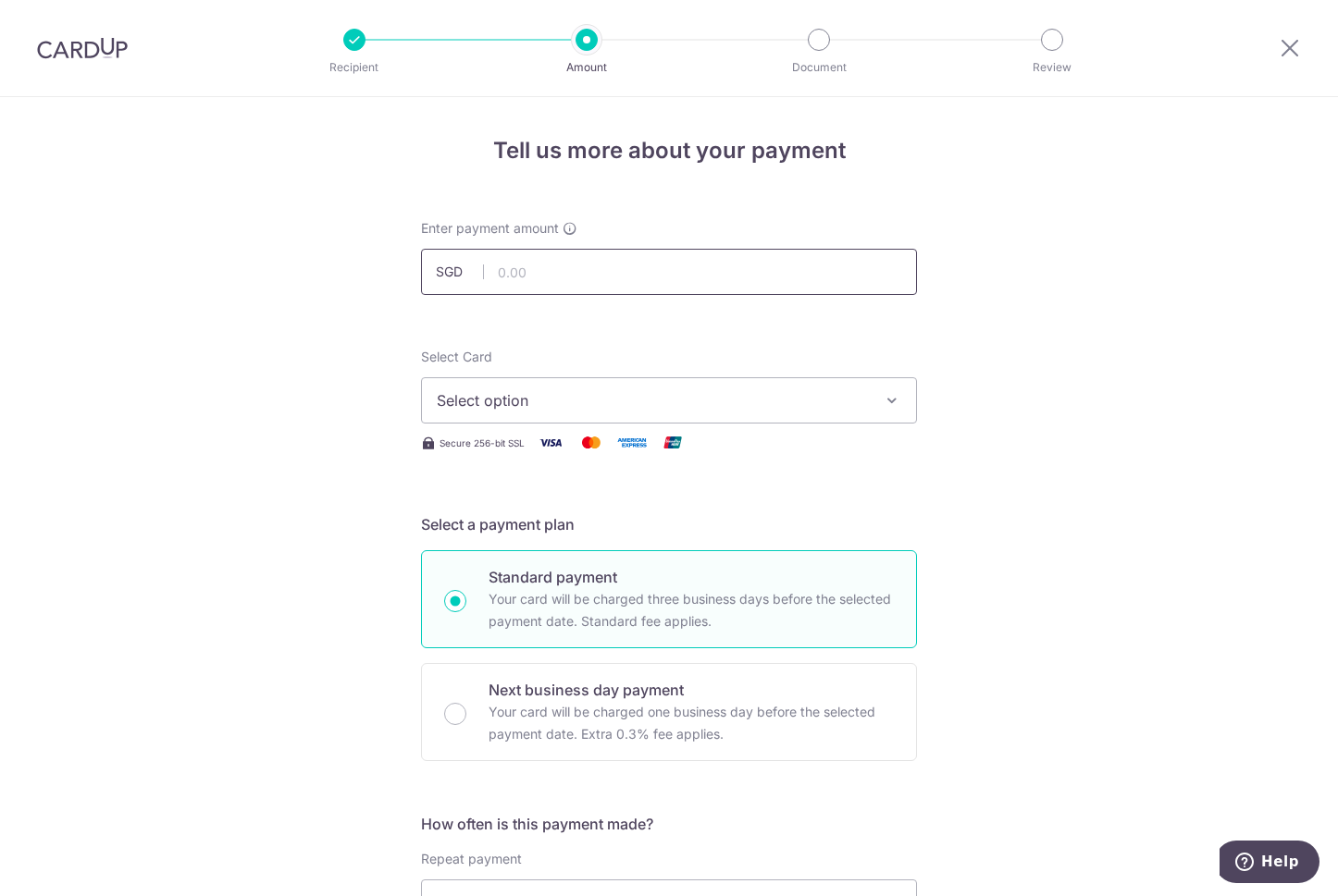
click at [580, 274] on input "text" at bounding box center [669, 272] width 496 height 46
type input "5,487.30"
click at [687, 409] on span "Select option" at bounding box center [653, 400] width 431 height 22
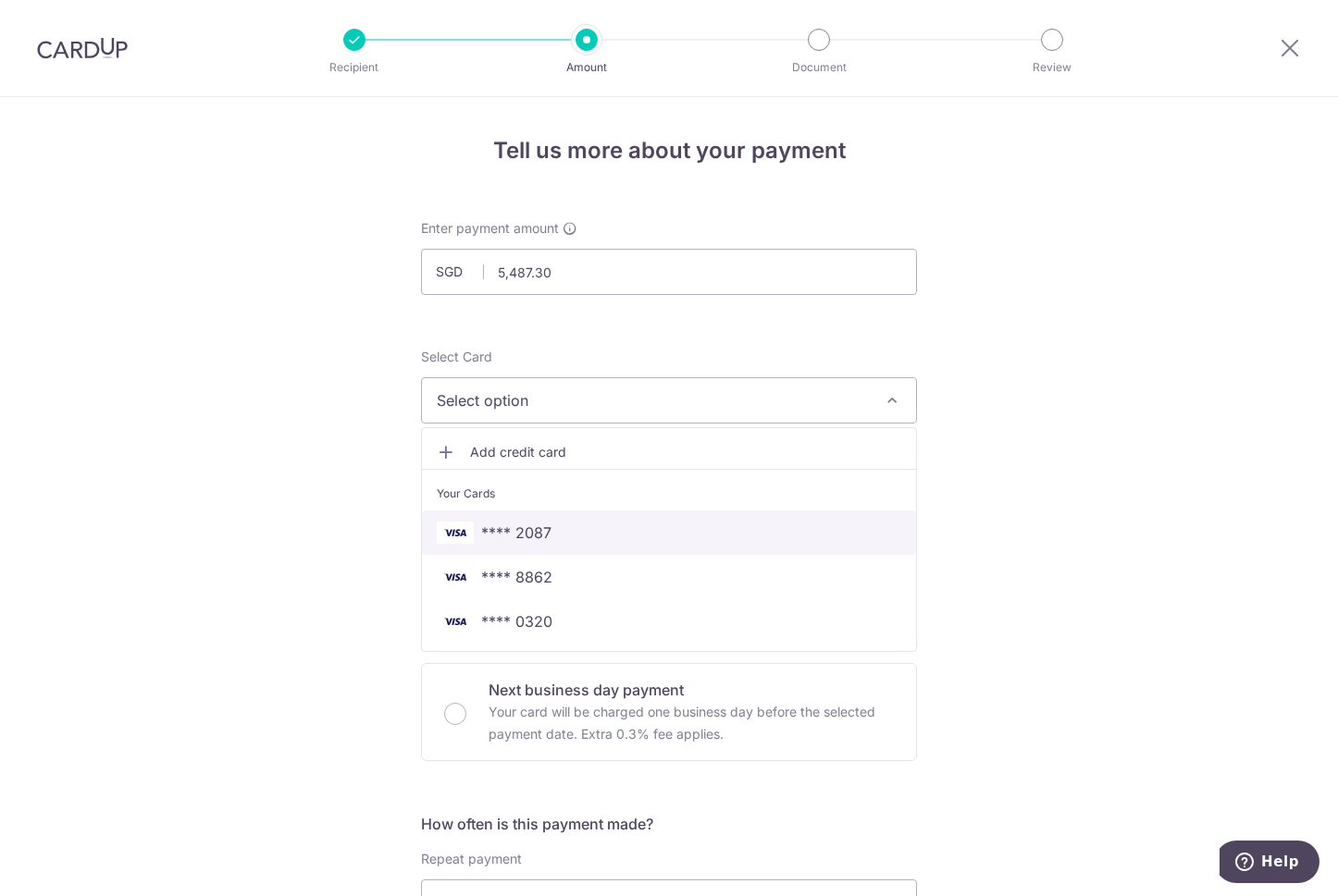
click at [528, 537] on span "**** 2087" at bounding box center [516, 532] width 71 height 22
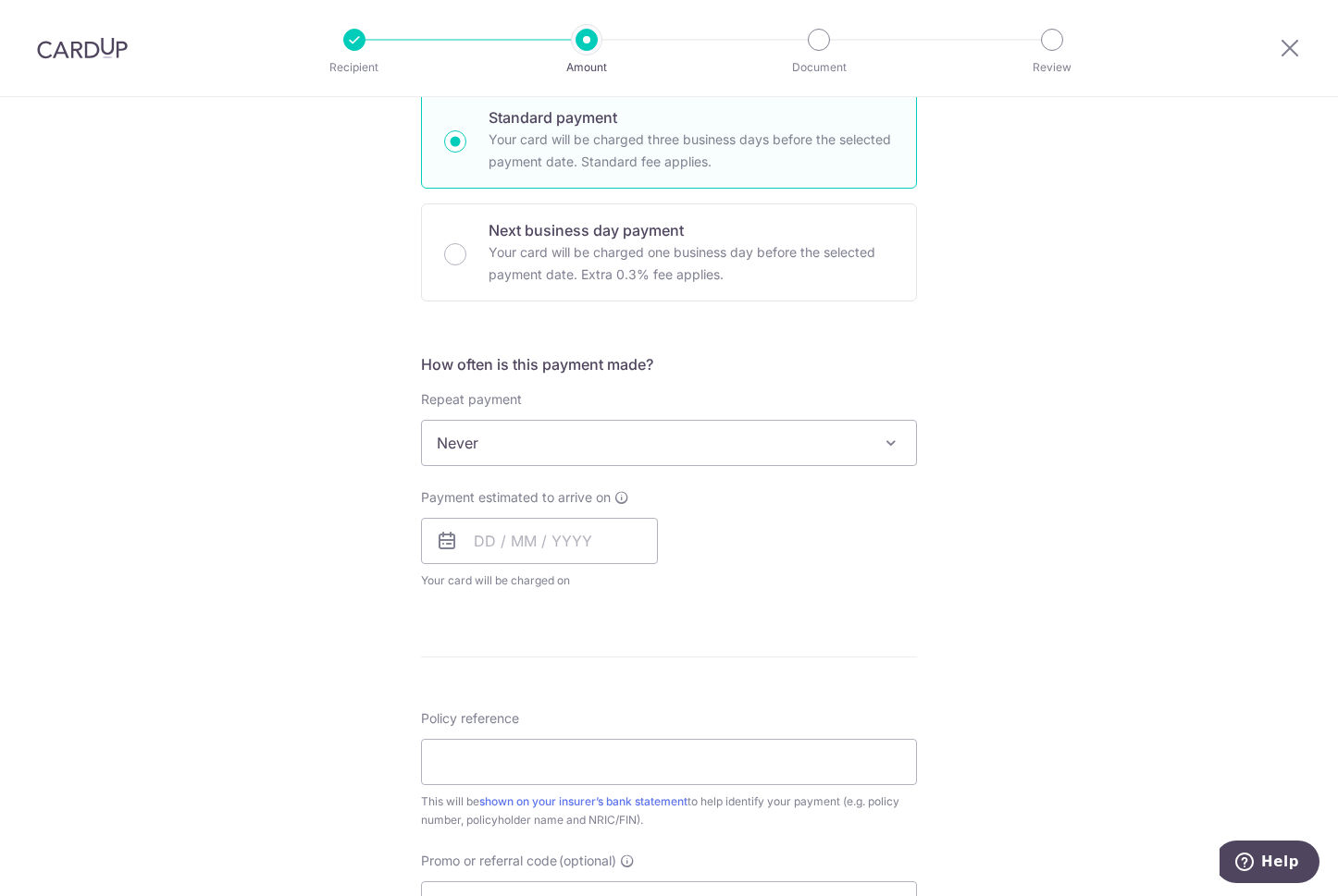
scroll to position [463, 0]
click at [591, 455] on span "Never" at bounding box center [669, 440] width 494 height 45
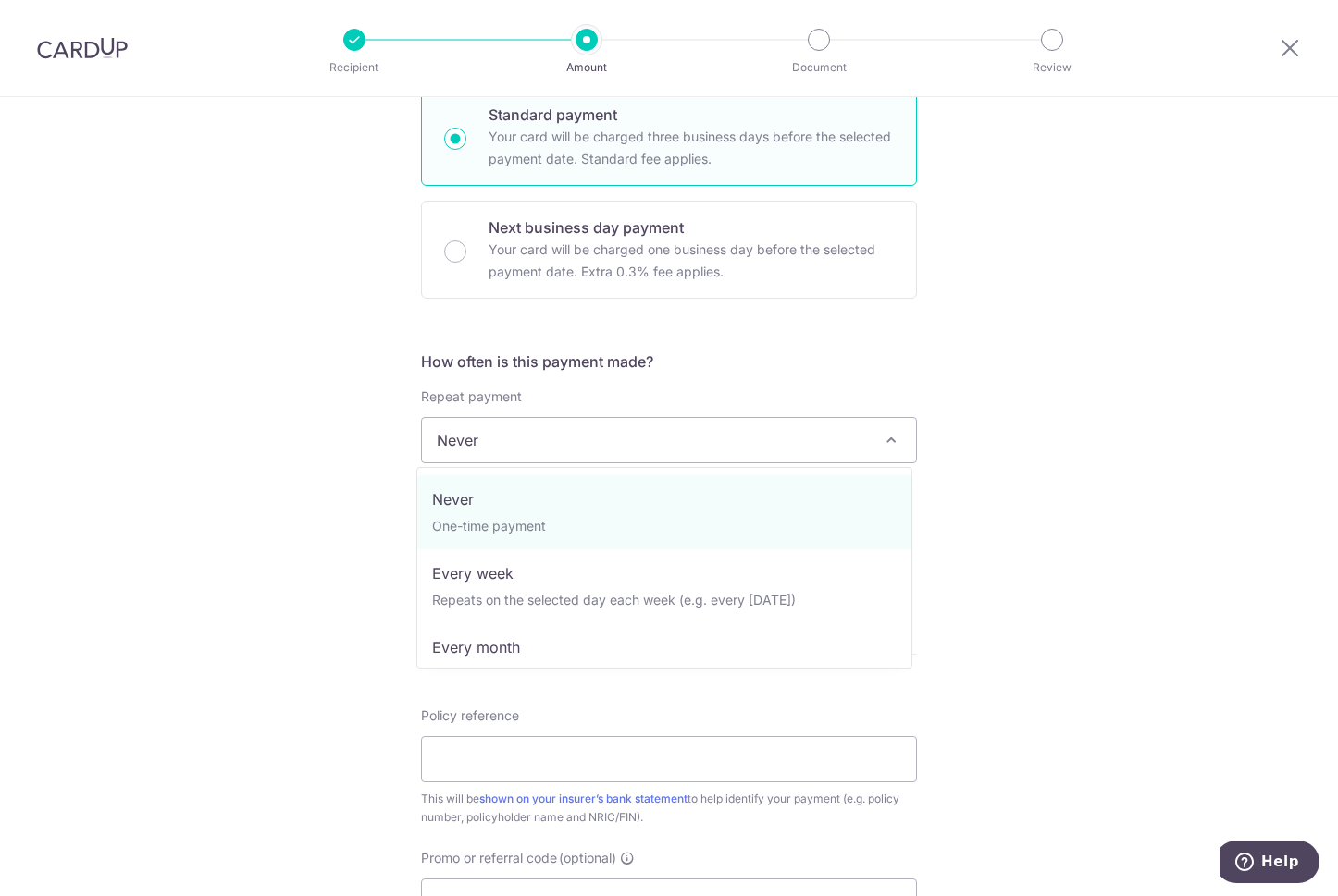
click at [591, 450] on span "Never" at bounding box center [669, 440] width 494 height 45
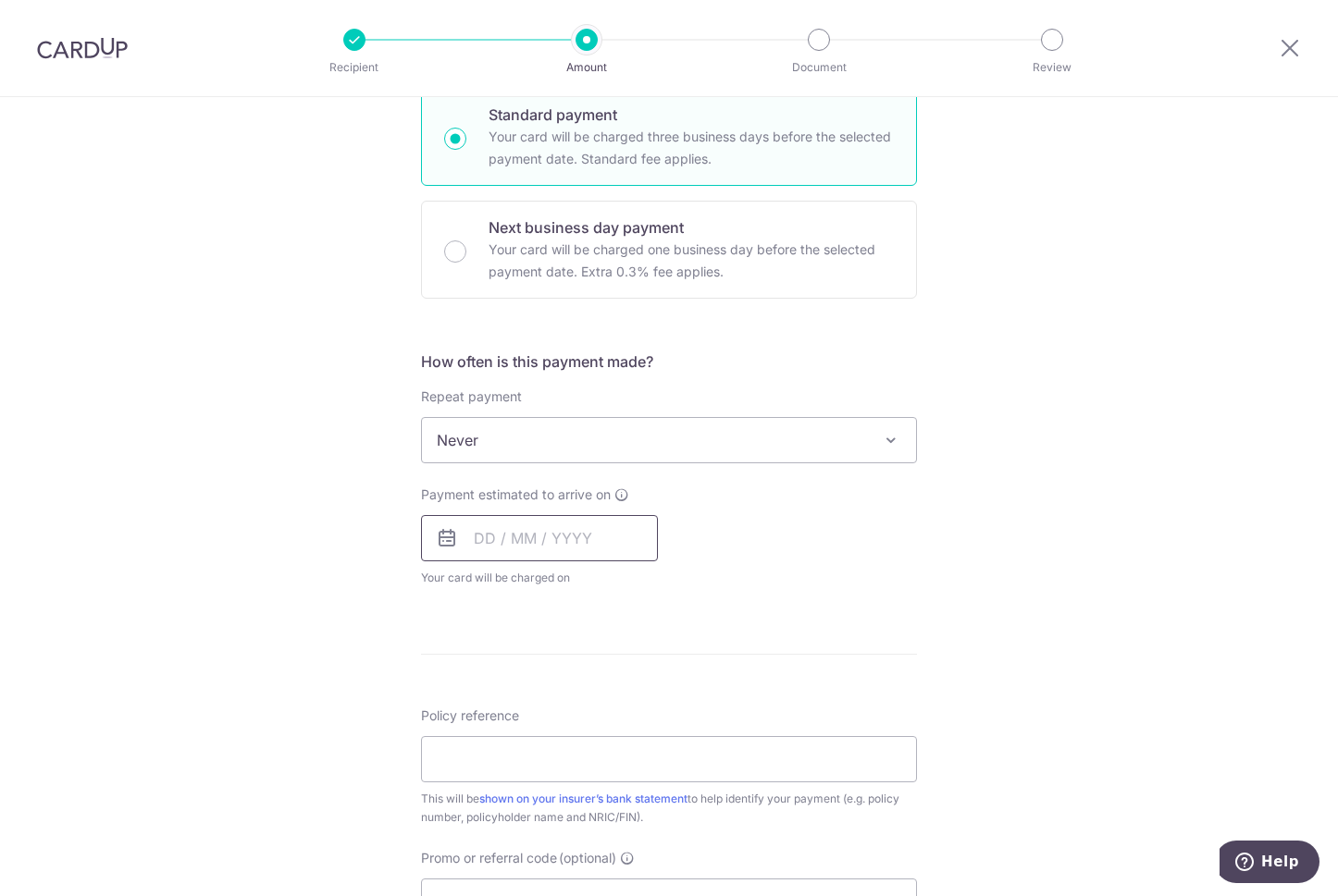
click at [537, 544] on input "text" at bounding box center [539, 538] width 237 height 46
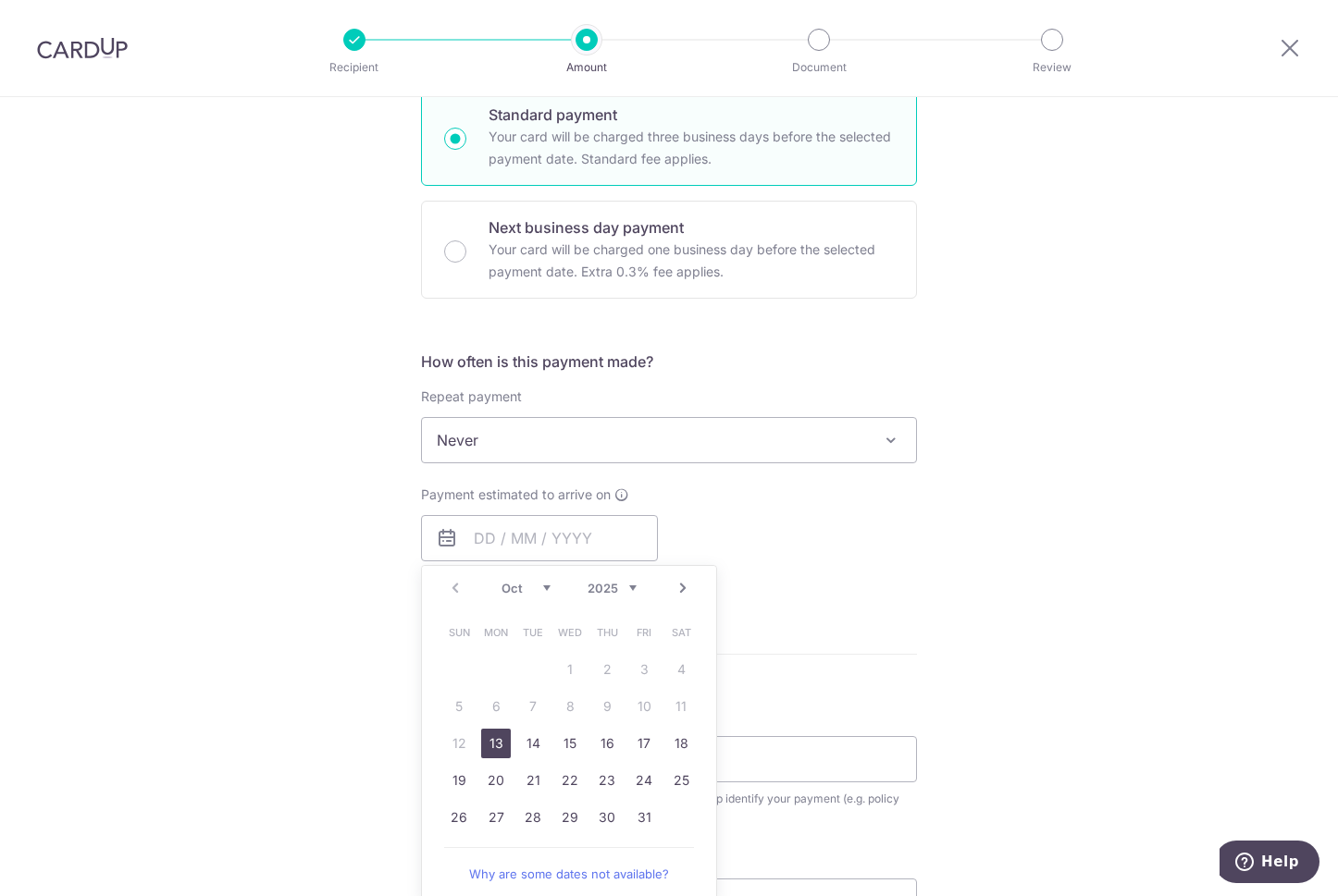
click at [485, 737] on link "13" at bounding box center [495, 743] width 30 height 30
type input "13/10/2025"
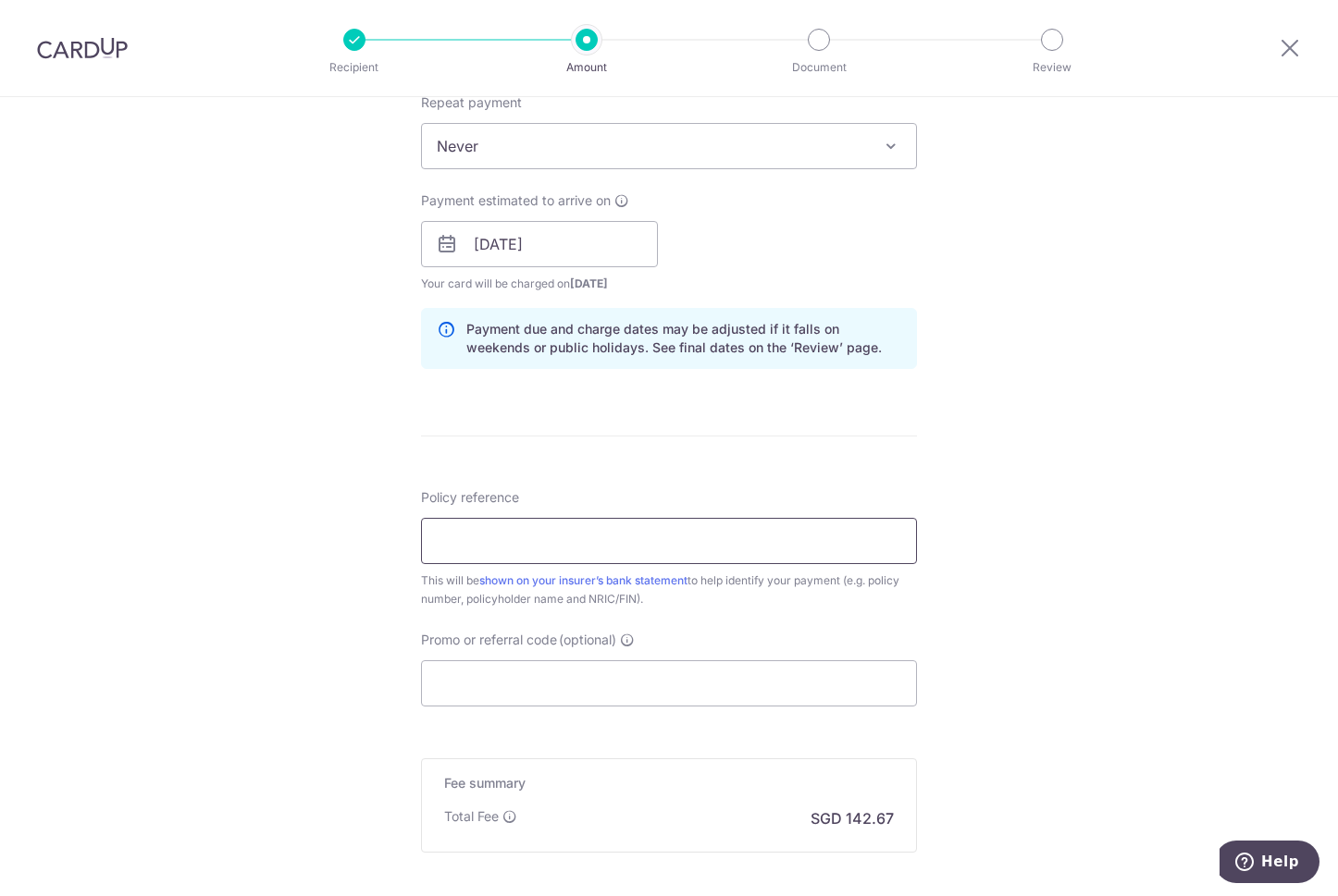
scroll to position [832, 0]
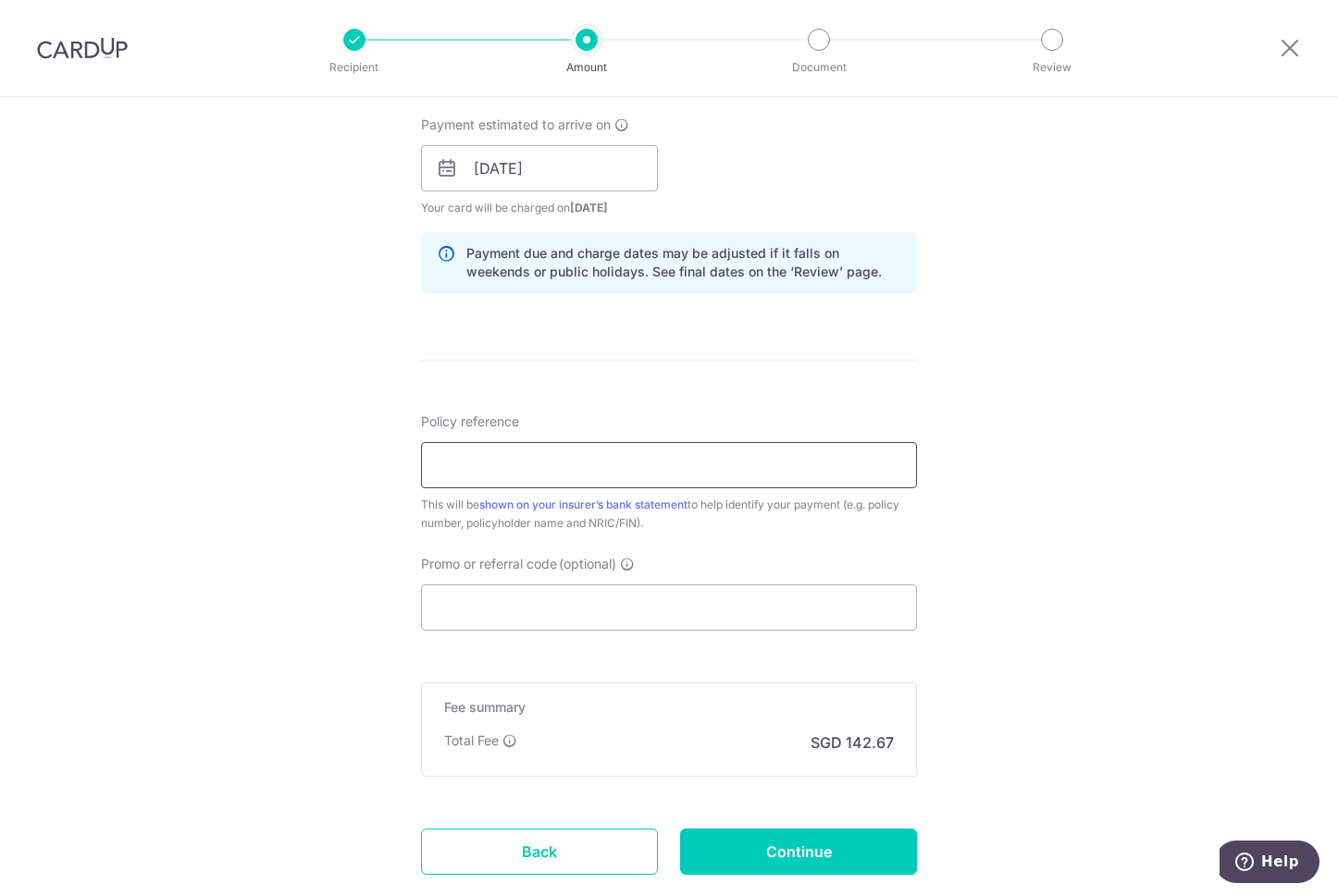
drag, startPoint x: 605, startPoint y: 464, endPoint x: 606, endPoint y: 452, distance: 12.0
click at [606, 463] on input "Policy reference" at bounding box center [669, 465] width 496 height 46
click at [440, 470] on input "82836378" at bounding box center [669, 465] width 496 height 46
click at [449, 464] on input "82836378" at bounding box center [669, 465] width 496 height 46
click at [467, 465] on input "82836378" at bounding box center [669, 465] width 496 height 46
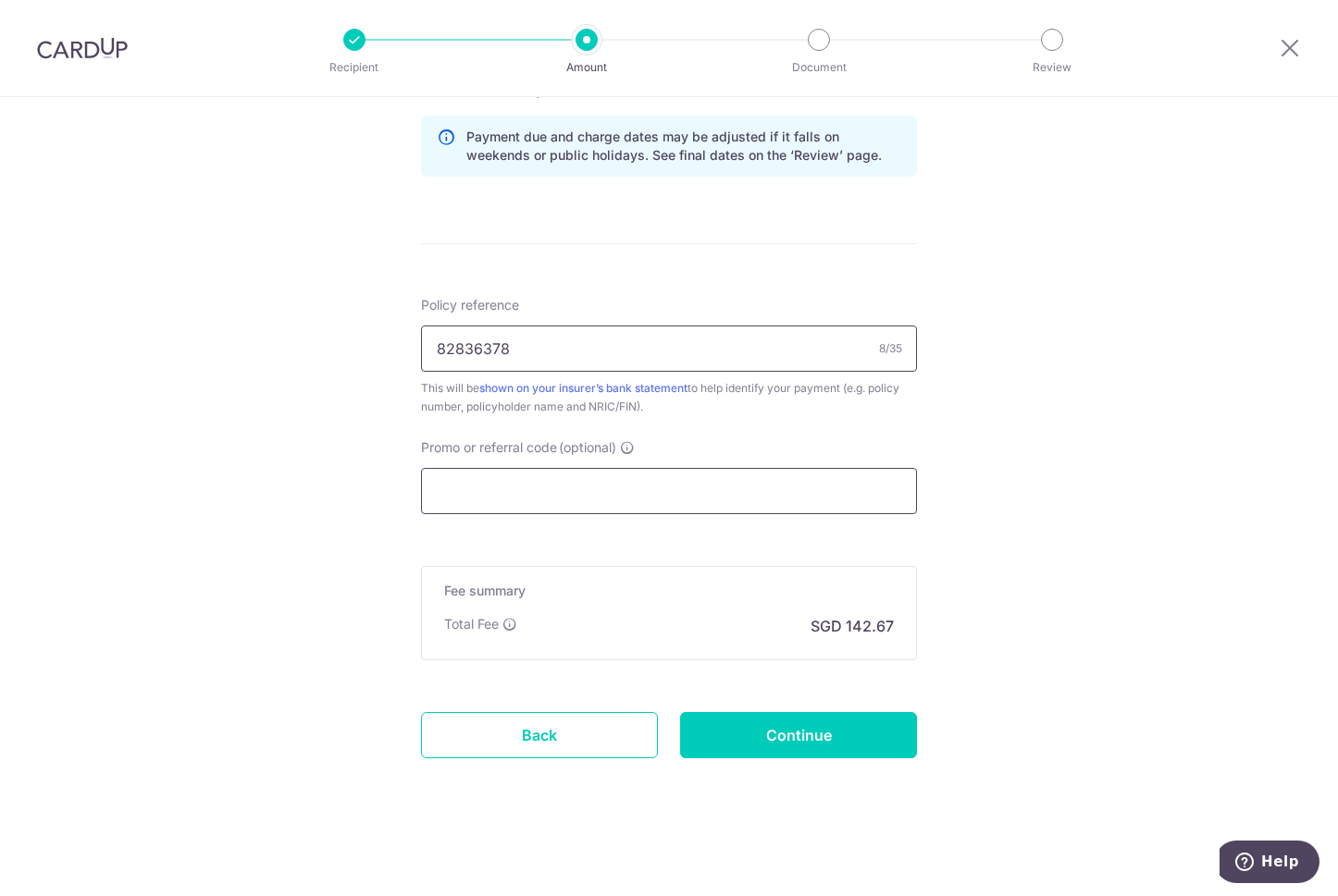
scroll to position [949, 0]
type input "82836378"
click at [599, 480] on input "Promo or referral code (optional)" at bounding box center [669, 490] width 496 height 46
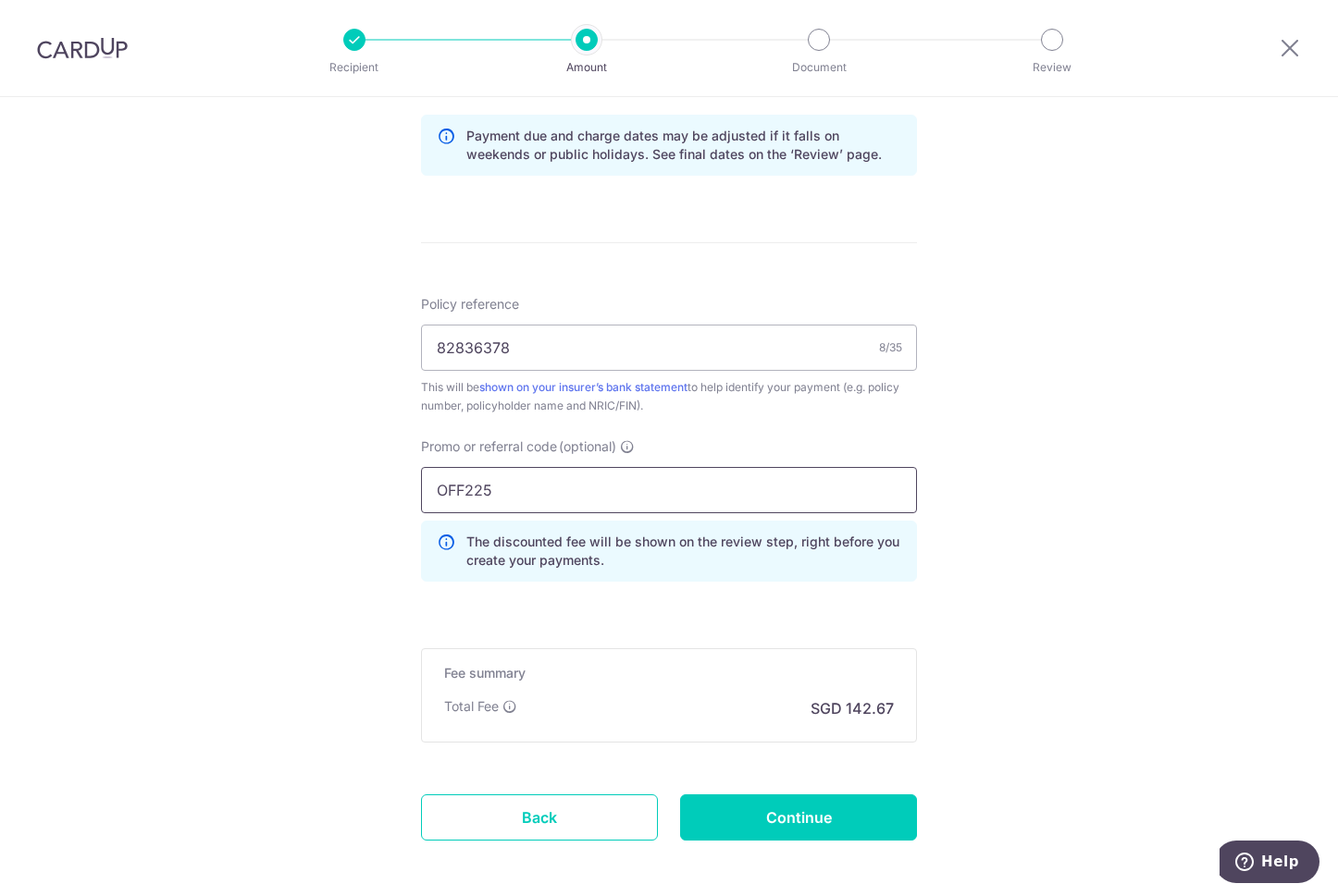
type input "OFF225"
click at [971, 559] on div "Tell us more about your payment Enter payment amount SGD 5,487.30 5487.30 Selec…" at bounding box center [669, 63] width 1338 height 1832
click at [832, 823] on input "Continue" at bounding box center [798, 818] width 237 height 46
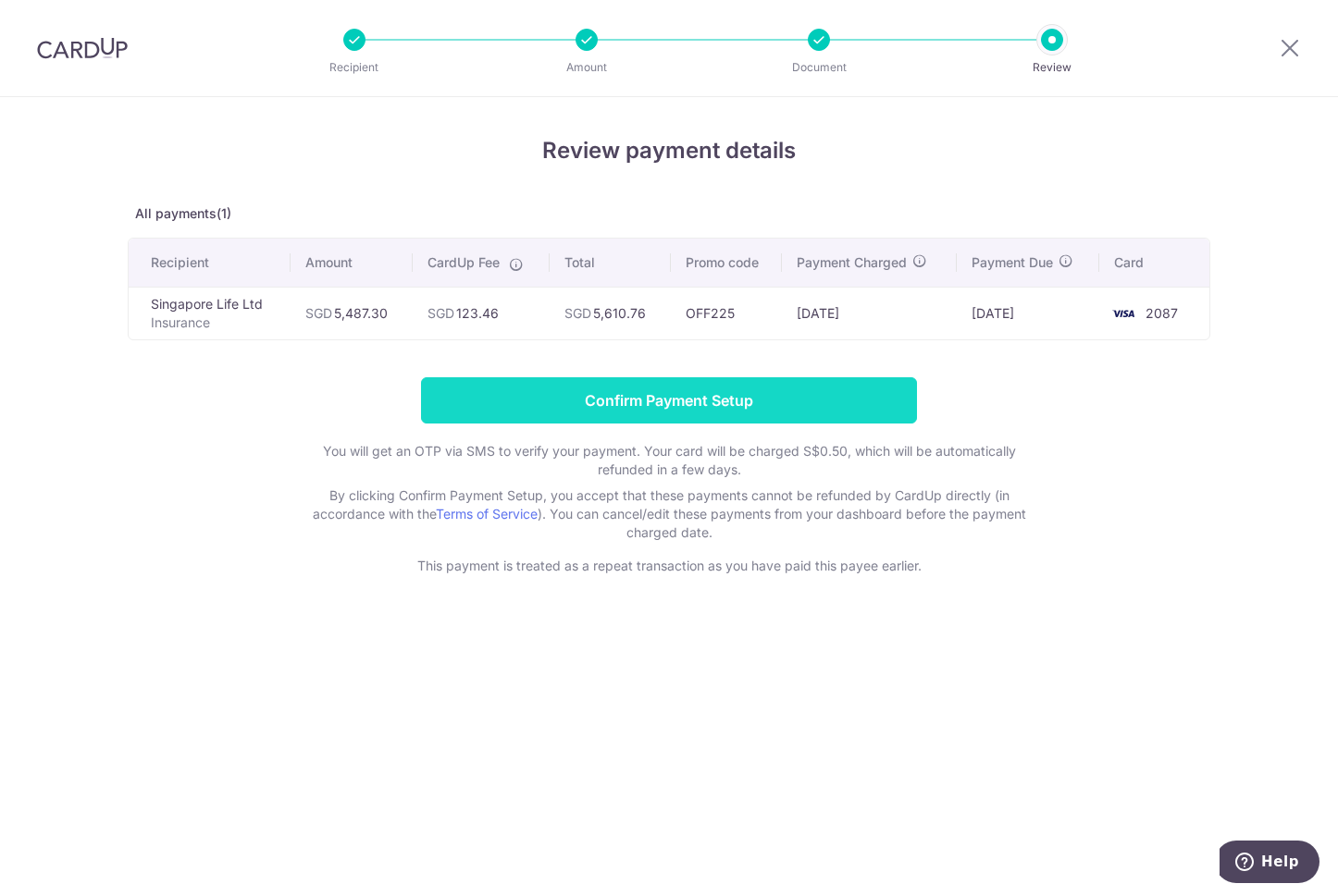
click at [710, 399] on input "Confirm Payment Setup" at bounding box center [669, 400] width 496 height 46
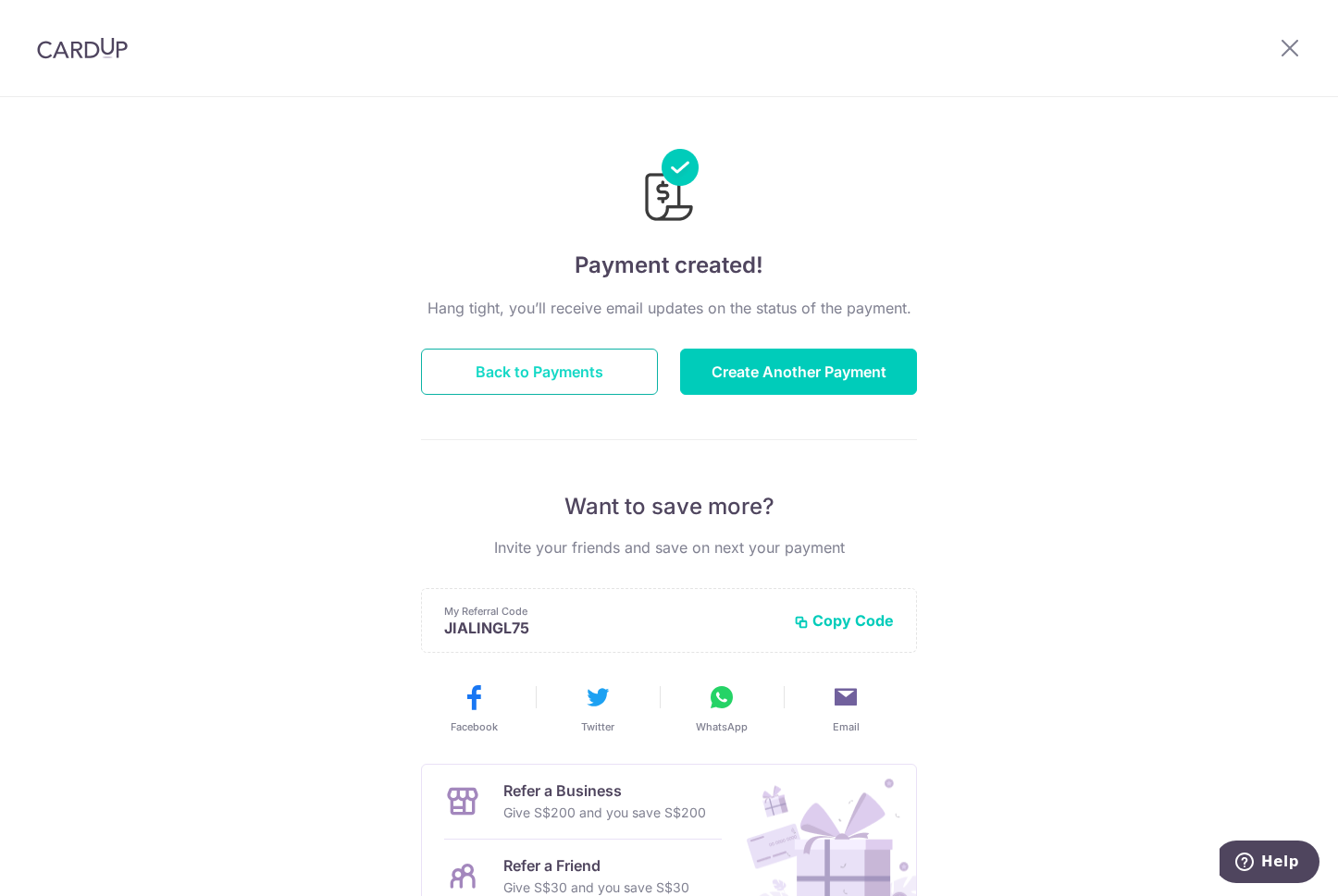
click at [517, 370] on button "Back to Payments" at bounding box center [539, 371] width 237 height 46
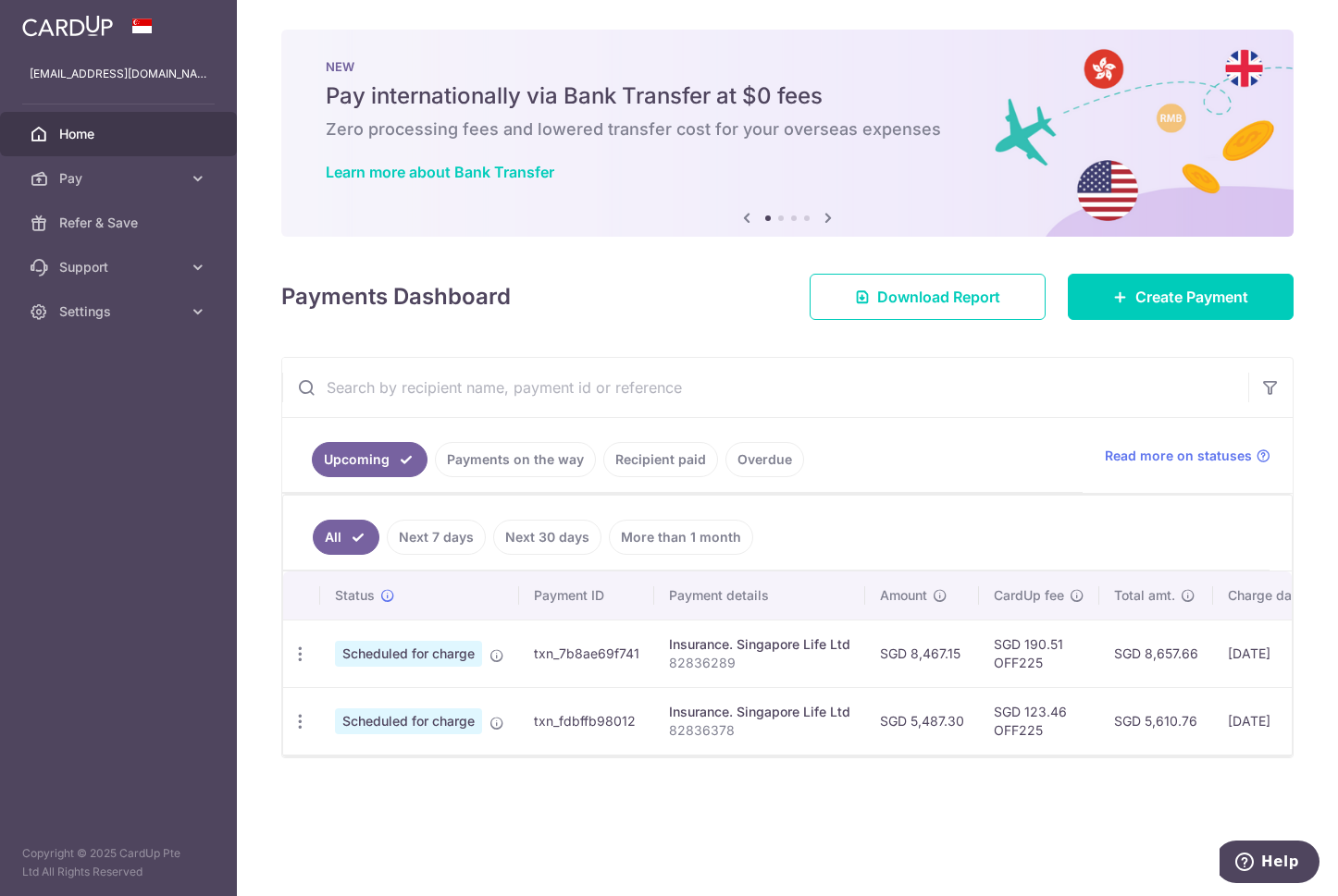
click at [650, 463] on link "Recipient paid" at bounding box center [660, 459] width 115 height 35
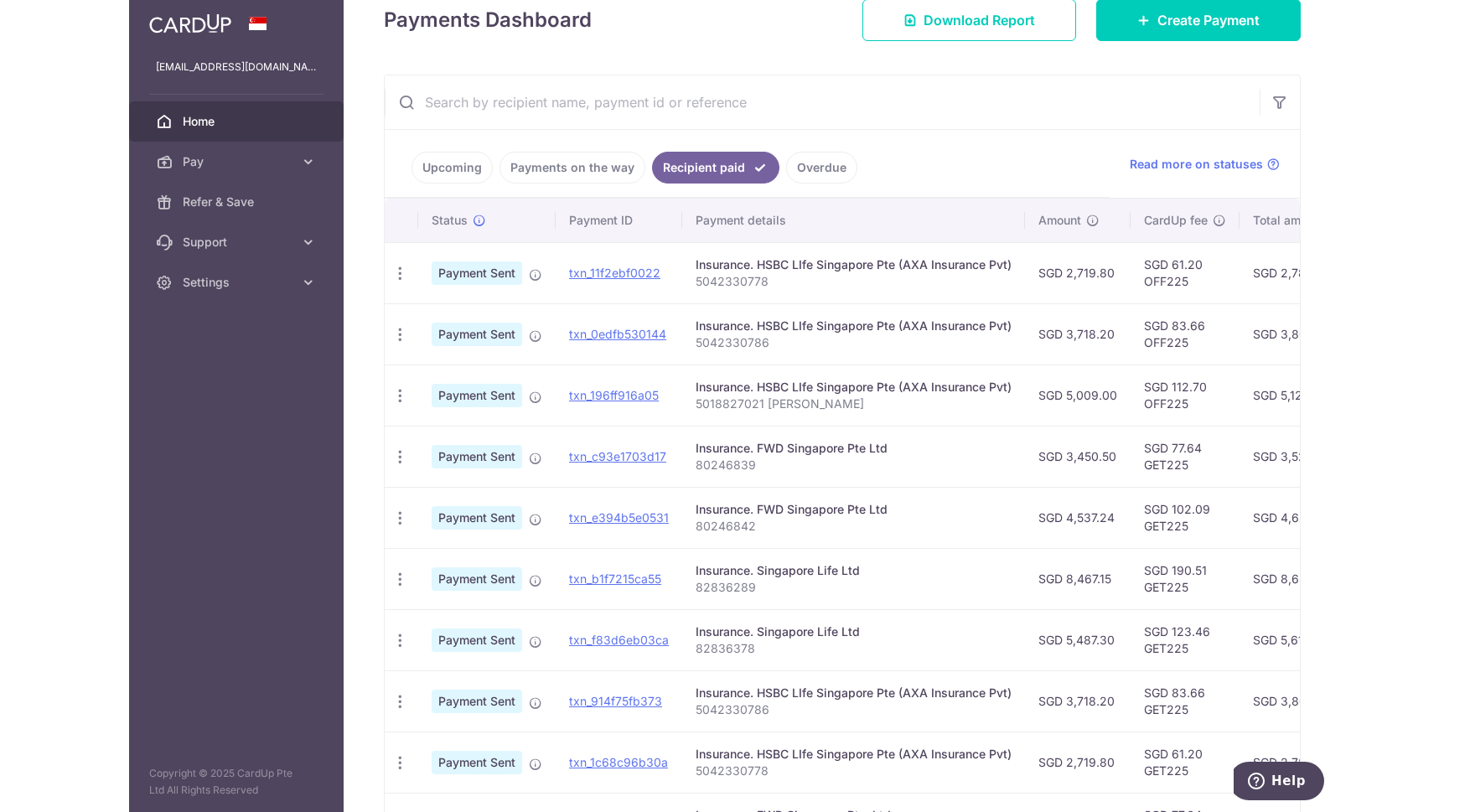
scroll to position [252, 0]
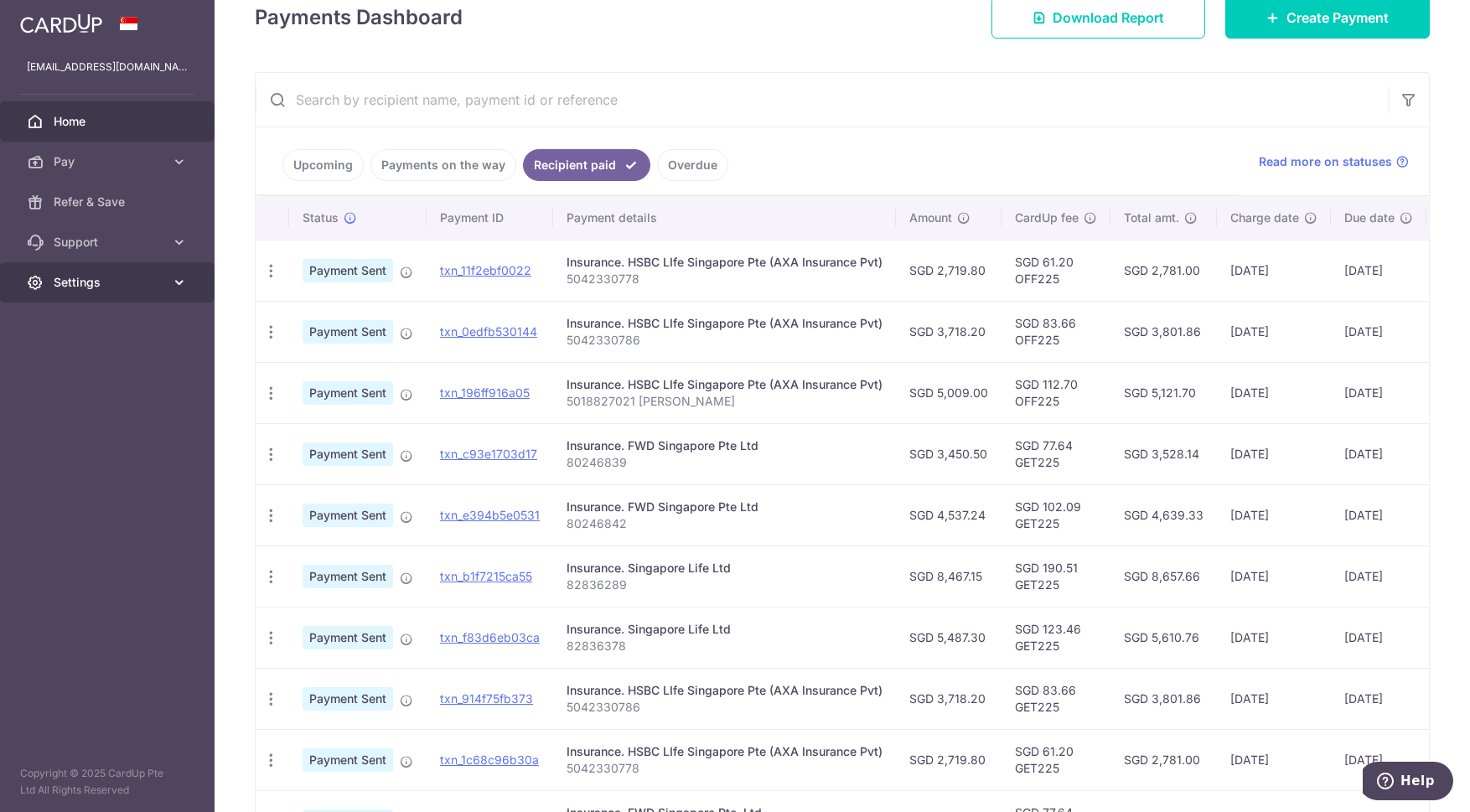
click at [184, 282] on icon at bounding box center [179, 282] width 16 height 16
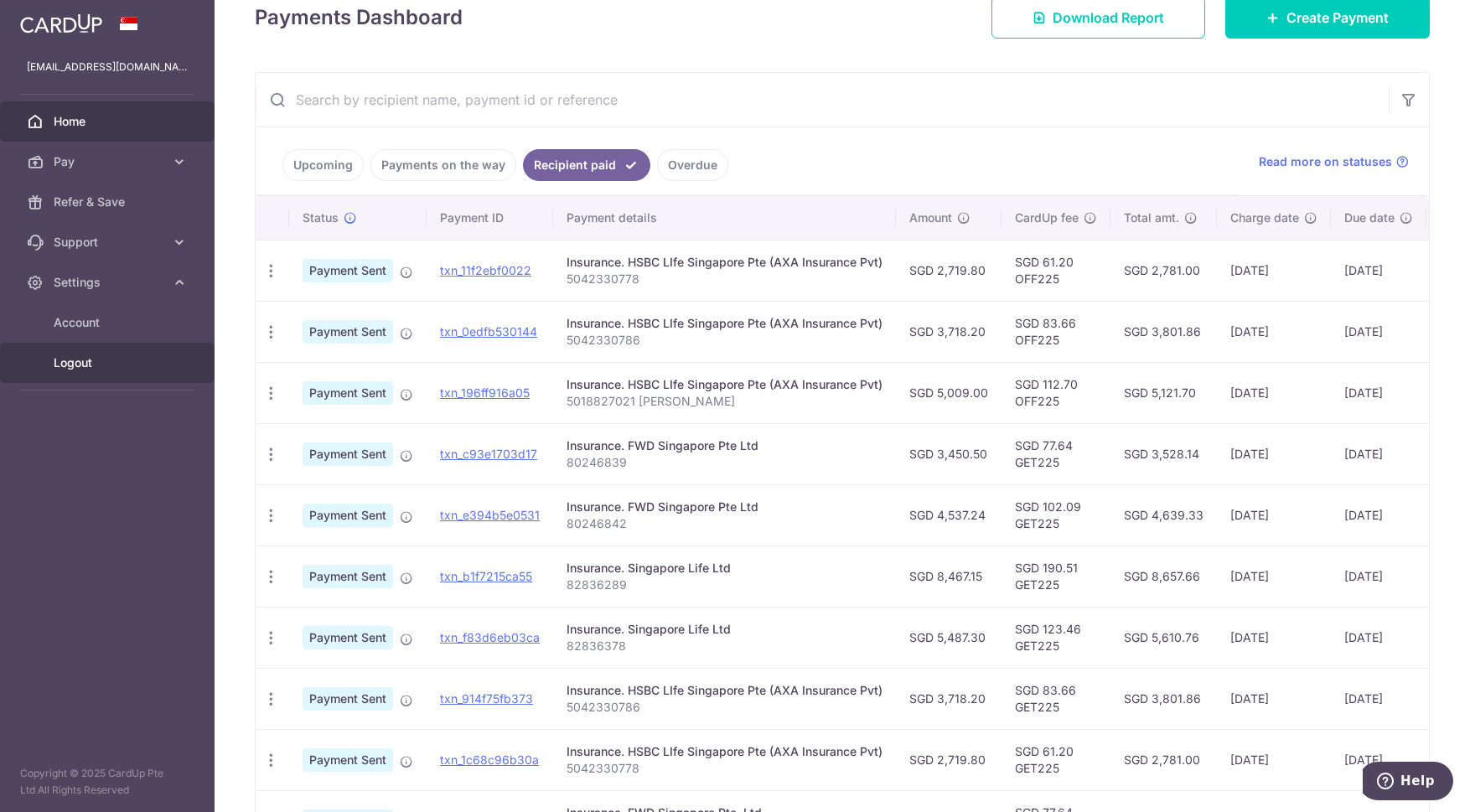
click at [83, 369] on span "Logout" at bounding box center [109, 362] width 111 height 16
